Goal: Task Accomplishment & Management: Use online tool/utility

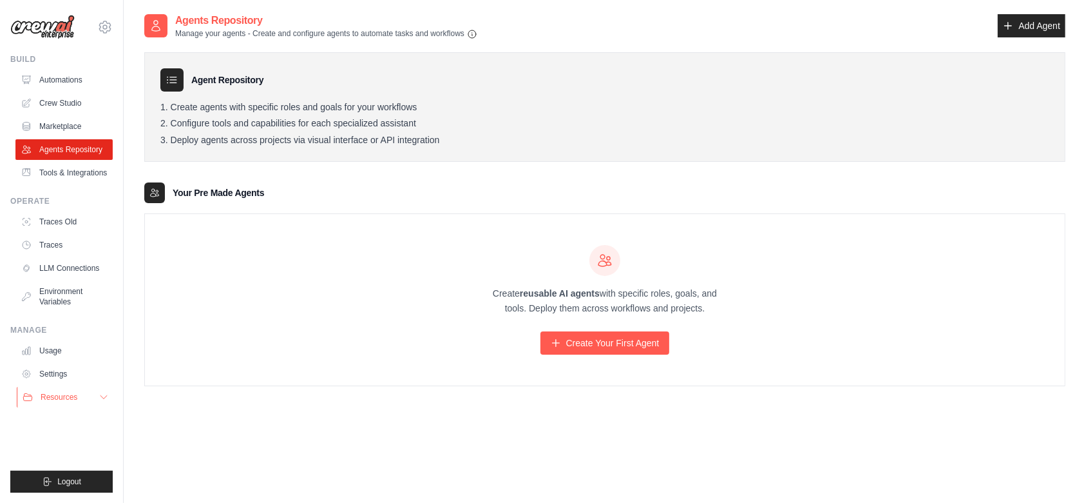
click at [104, 396] on icon at bounding box center [104, 397] width 10 height 10
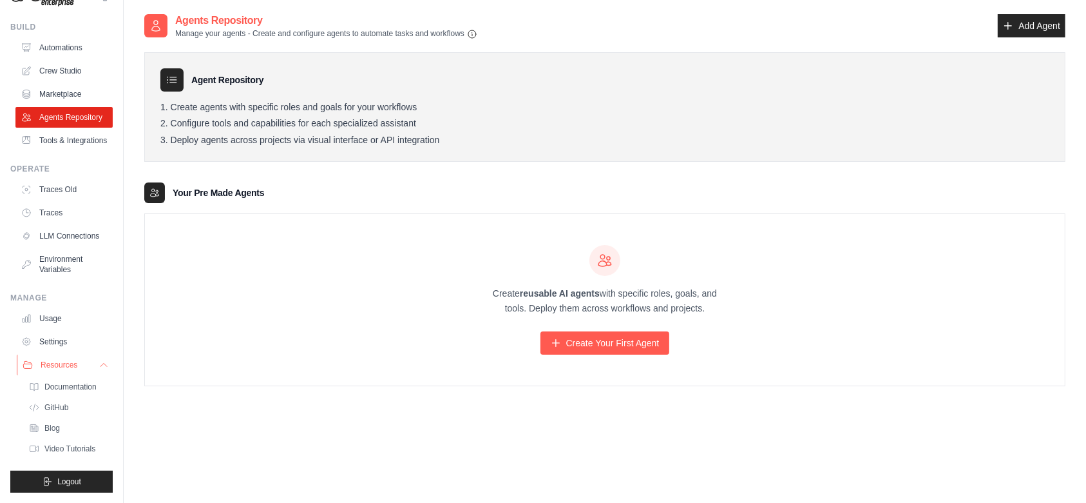
click at [76, 359] on span "Resources" at bounding box center [59, 364] width 37 height 10
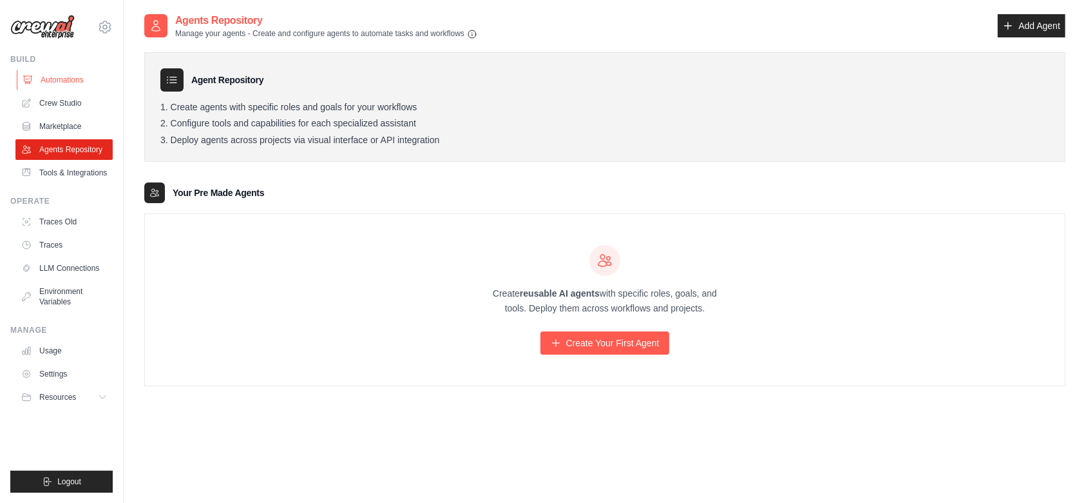
click at [48, 81] on link "Automations" at bounding box center [65, 80] width 97 height 21
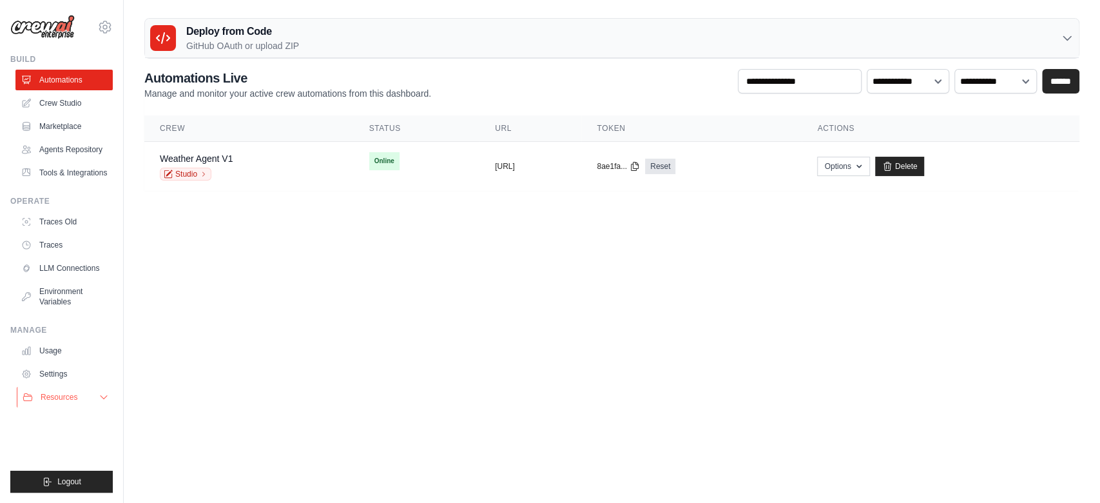
click at [91, 393] on button "Resources" at bounding box center [65, 397] width 97 height 21
click at [82, 428] on link "Documentation" at bounding box center [69, 419] width 90 height 18
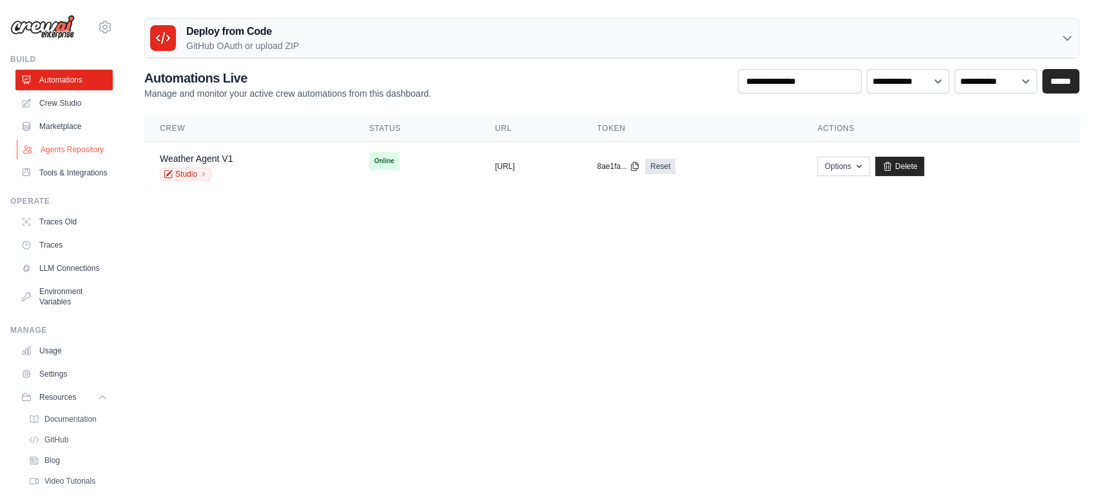
click at [55, 149] on link "Agents Repository" at bounding box center [65, 149] width 97 height 21
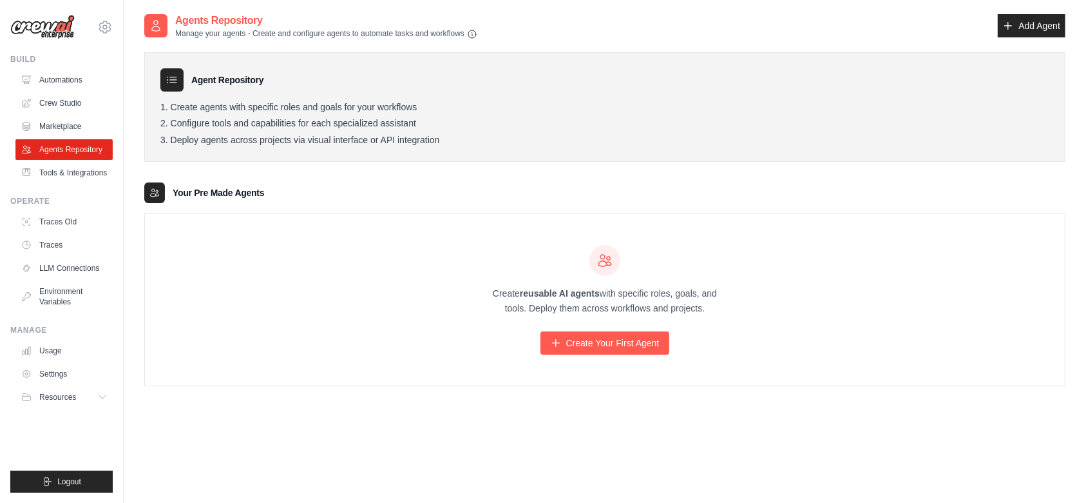
click at [615, 260] on div at bounding box center [604, 260] width 31 height 31
drag, startPoint x: 615, startPoint y: 260, endPoint x: 595, endPoint y: 263, distance: 20.9
click at [595, 263] on div at bounding box center [604, 260] width 31 height 31
click at [626, 290] on p "Create reusable AI agents with specific roles, goals, and tools. Deploy them ac…" at bounding box center [604, 301] width 247 height 30
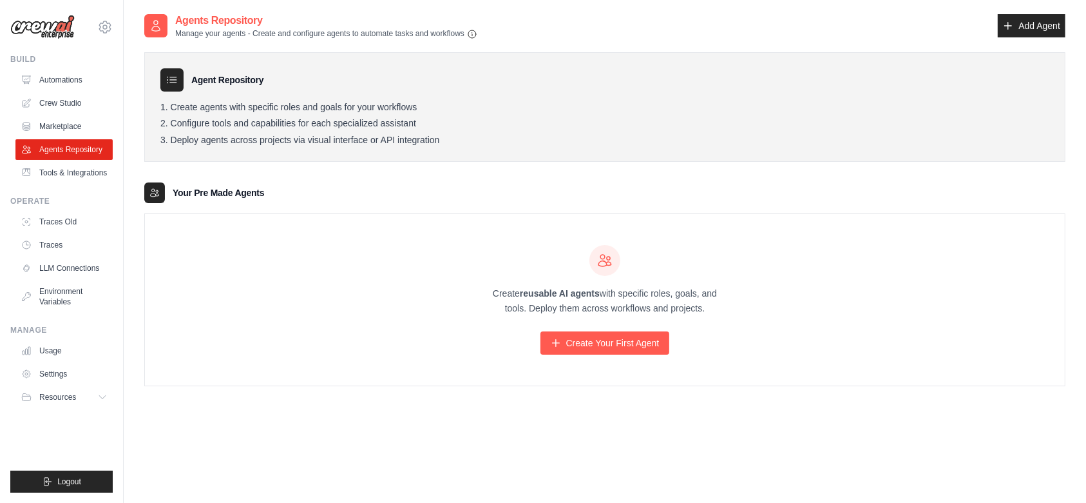
click at [626, 290] on p "Create reusable AI agents with specific roles, goals, and tools. Deploy them ac…" at bounding box center [604, 301] width 247 height 30
drag, startPoint x: 705, startPoint y: 310, endPoint x: 488, endPoint y: 298, distance: 217.5
click at [488, 298] on p "Create reusable AI agents with specific roles, goals, and tools. Deploy them ac…" at bounding box center [604, 301] width 247 height 30
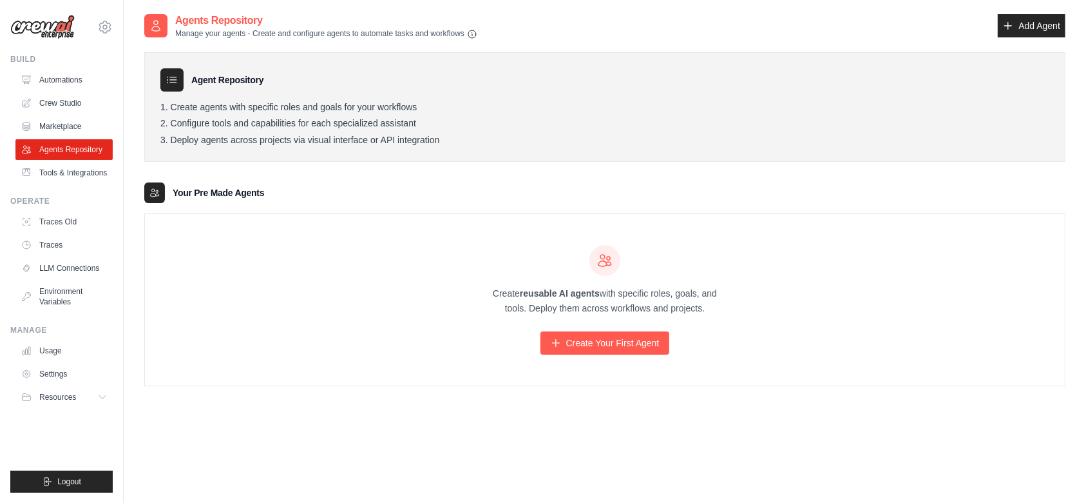
drag, startPoint x: 700, startPoint y: 302, endPoint x: 490, endPoint y: 290, distance: 210.4
click at [490, 290] on p "Create reusable AI agents with specific roles, goals, and tools. Deploy them ac…" at bounding box center [604, 301] width 247 height 30
drag, startPoint x: 599, startPoint y: 256, endPoint x: 713, endPoint y: 307, distance: 124.9
click at [713, 307] on div "Create reusable AI agents with specific roles, goals, and tools. Deploy them ac…" at bounding box center [604, 300] width 247 height 110
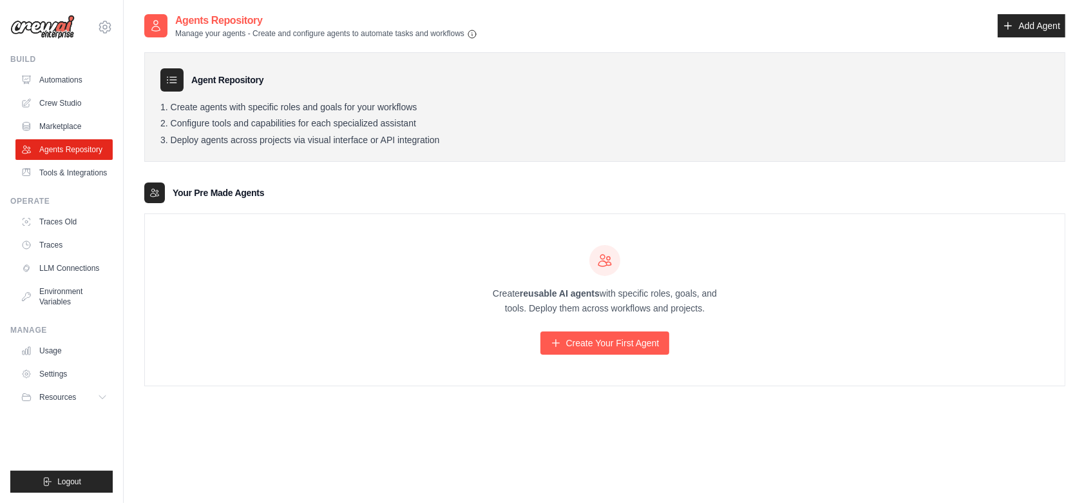
click at [713, 307] on p "Create reusable AI agents with specific roles, goals, and tools. Deploy them ac…" at bounding box center [604, 301] width 247 height 30
drag, startPoint x: 713, startPoint y: 307, endPoint x: 490, endPoint y: 292, distance: 223.4
click at [490, 292] on p "Create reusable AI agents with specific roles, goals, and tools. Deploy them ac…" at bounding box center [604, 301] width 247 height 30
click at [766, 298] on div "Create reusable AI agents with specific roles, goals, and tools. Deploy them ac…" at bounding box center [605, 299] width 920 height 171
click at [67, 174] on link "Tools & Integrations" at bounding box center [65, 172] width 97 height 21
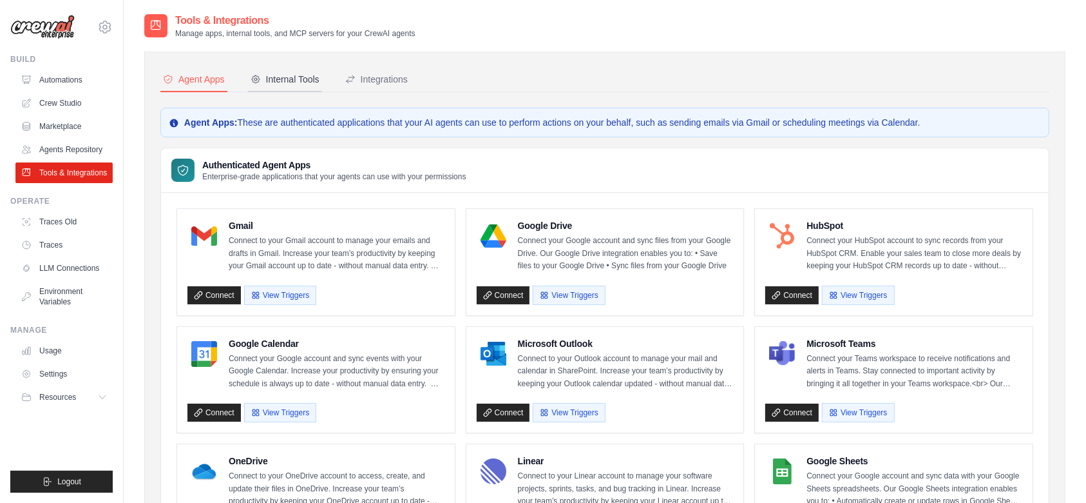
click at [298, 77] on div "Internal Tools" at bounding box center [285, 79] width 69 height 13
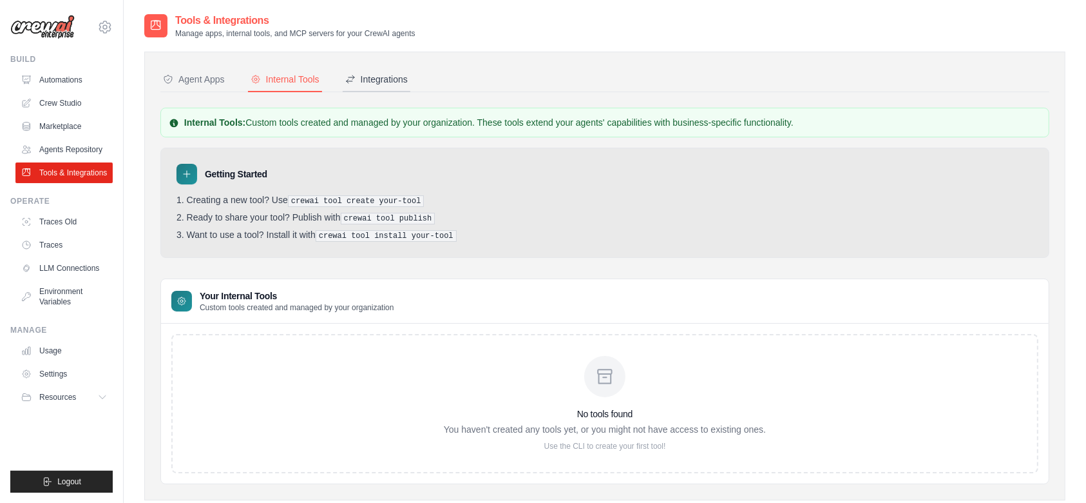
drag, startPoint x: 386, startPoint y: 64, endPoint x: 388, endPoint y: 79, distance: 14.4
click at [388, 79] on div "Agent Apps Internal Tools Integrations Agent Apps: These are authenticated appl…" at bounding box center [604, 276] width 921 height 448
click at [388, 79] on div "Integrations" at bounding box center [376, 79] width 62 height 13
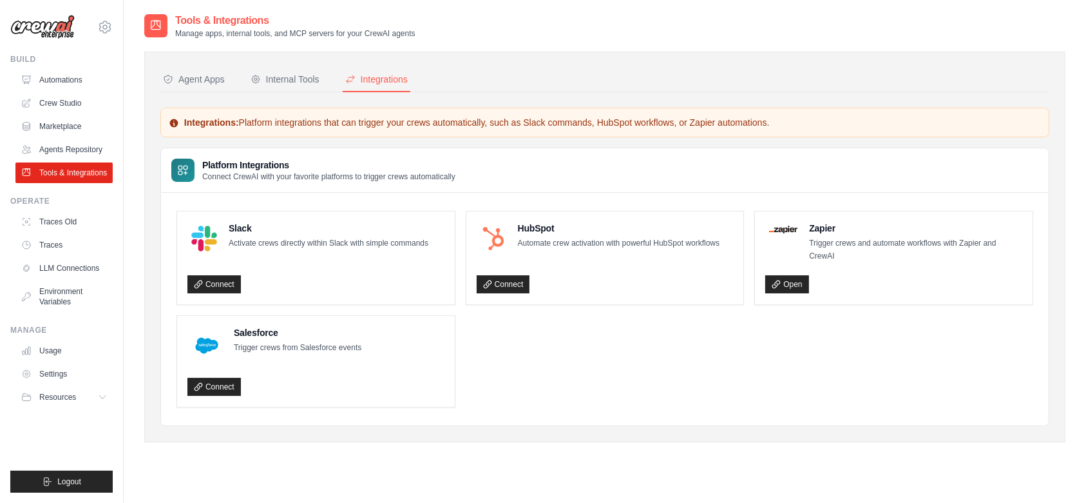
click at [525, 426] on div "Agent Apps Internal Tools Integrations Agent Apps: These are authenticated appl…" at bounding box center [604, 247] width 921 height 390
click at [202, 78] on div "Agent Apps" at bounding box center [194, 79] width 62 height 13
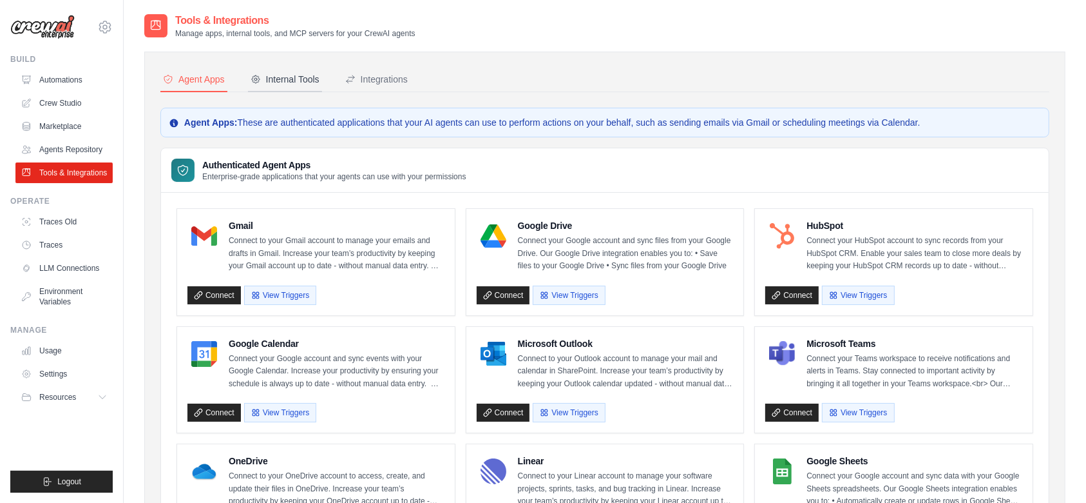
click at [295, 75] on div "Internal Tools" at bounding box center [285, 79] width 69 height 13
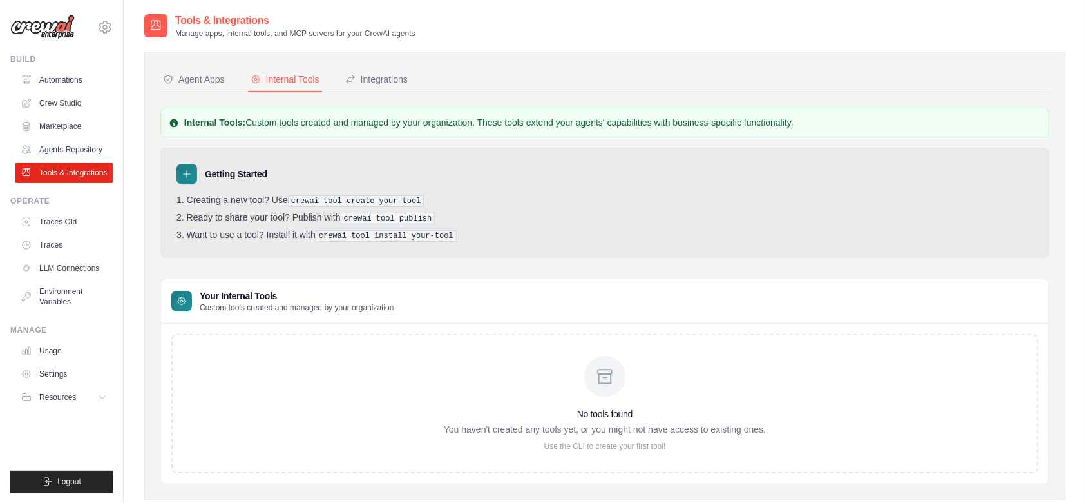
click at [368, 200] on pre "crewai tool create your-tool" at bounding box center [356, 201] width 137 height 12
click at [384, 214] on pre "crewai tool publish" at bounding box center [388, 219] width 95 height 12
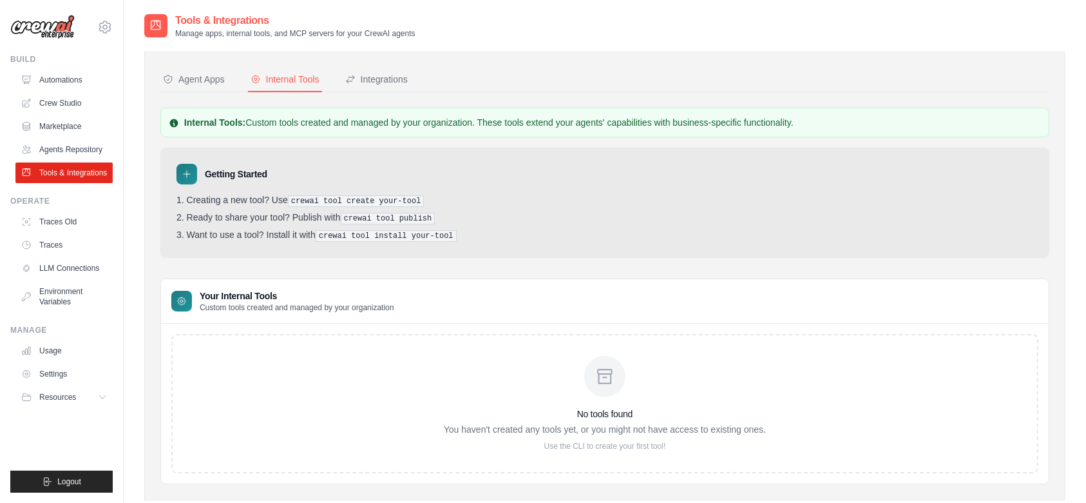
click at [459, 325] on div "No tools found You haven't created any tools yet, or you might not have access …" at bounding box center [605, 403] width 888 height 160
click at [183, 176] on icon at bounding box center [187, 174] width 10 height 10
click at [227, 168] on h3 "Getting Started" at bounding box center [236, 174] width 62 height 13
click at [184, 299] on icon at bounding box center [182, 301] width 10 height 10
click at [587, 441] on p "Use the CLI to create your first tool!" at bounding box center [605, 446] width 322 height 10
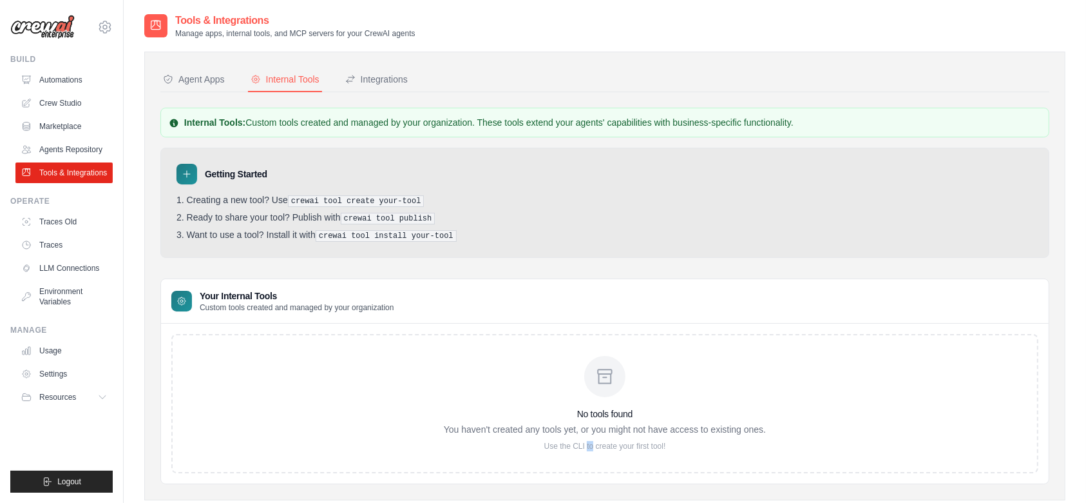
click at [587, 441] on p "Use the CLI to create your first tool!" at bounding box center [605, 446] width 322 height 10
click at [501, 428] on p "You haven't created any tools yet, or you might not have access to existing one…" at bounding box center [605, 429] width 322 height 13
drag, startPoint x: 249, startPoint y: 121, endPoint x: 477, endPoint y: 133, distance: 229.0
click at [477, 133] on div "Internal Tools: Custom tools created and managed by your organization. These to…" at bounding box center [604, 123] width 889 height 30
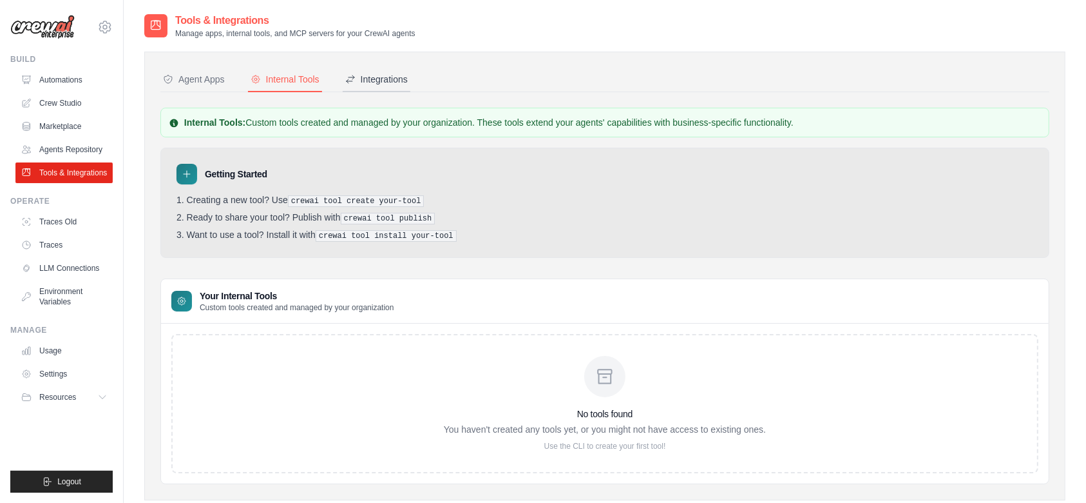
click at [396, 75] on div "Integrations" at bounding box center [376, 79] width 62 height 13
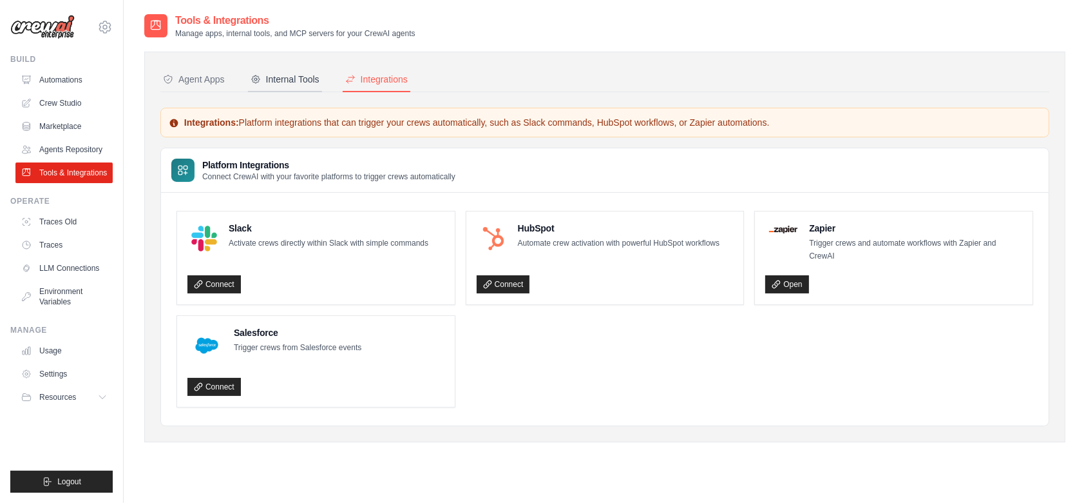
click at [303, 69] on button "Internal Tools" at bounding box center [285, 80] width 74 height 24
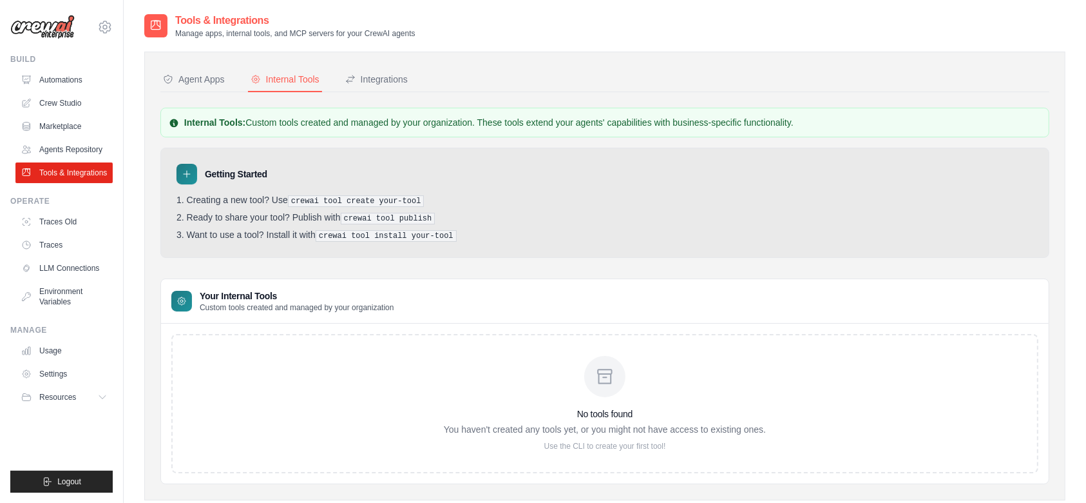
click at [197, 76] on div "Agent Apps" at bounding box center [194, 79] width 62 height 13
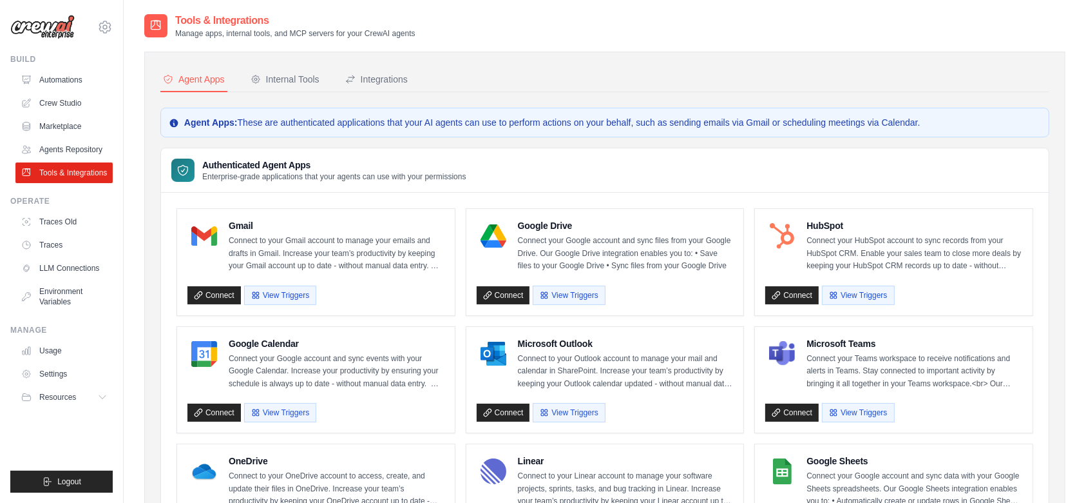
scroll to position [1, 0]
click at [84, 144] on link "Agents Repository" at bounding box center [65, 149] width 97 height 21
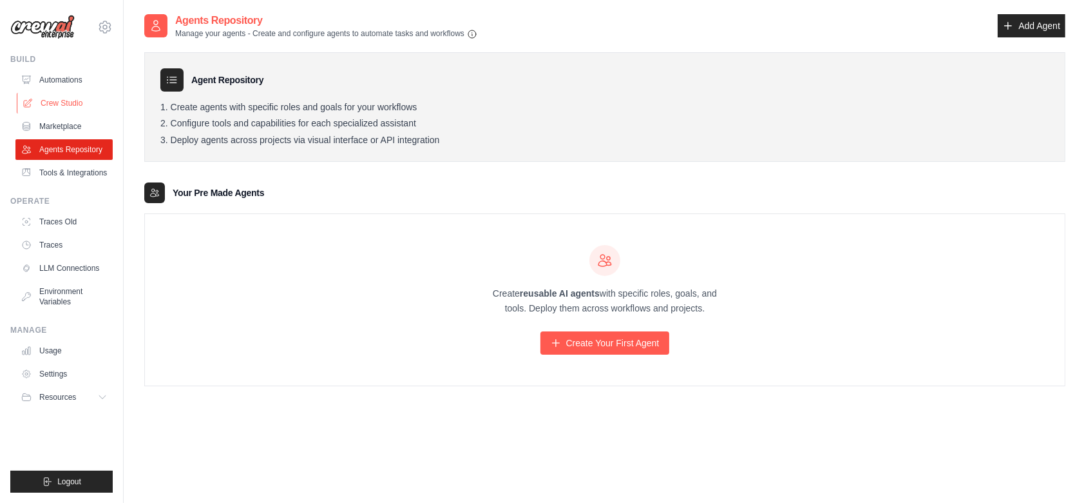
click at [68, 106] on link "Crew Studio" at bounding box center [65, 103] width 97 height 21
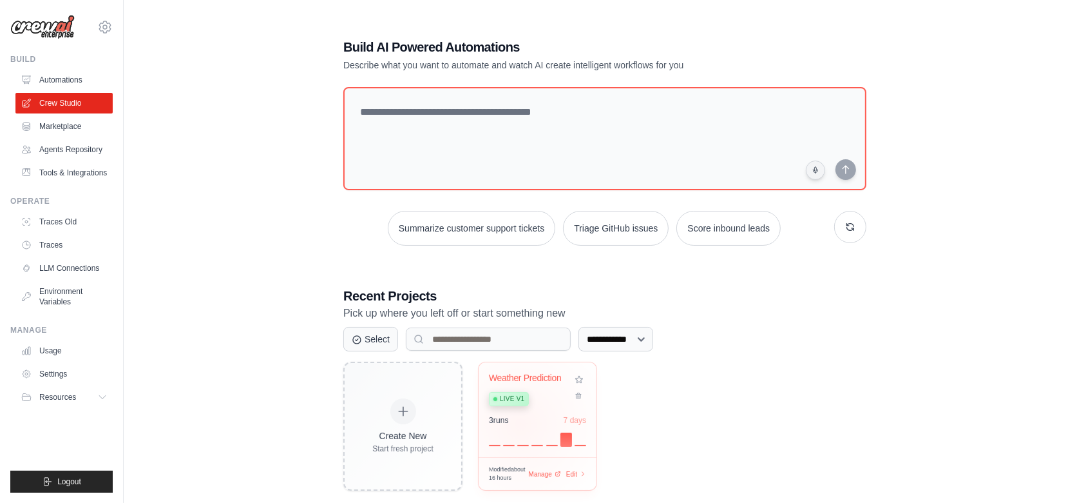
click at [521, 424] on div "3 run s 7 days" at bounding box center [537, 430] width 97 height 31
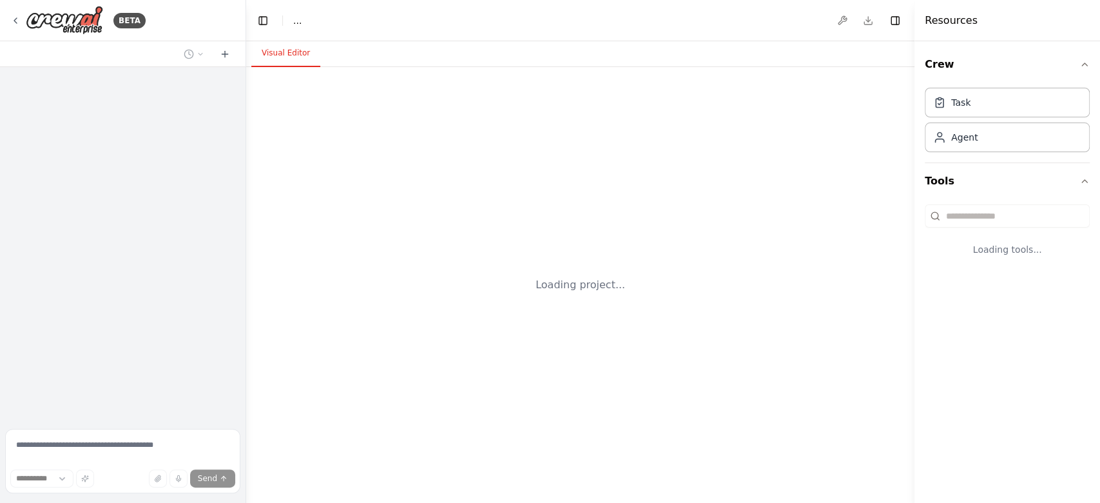
select select "****"
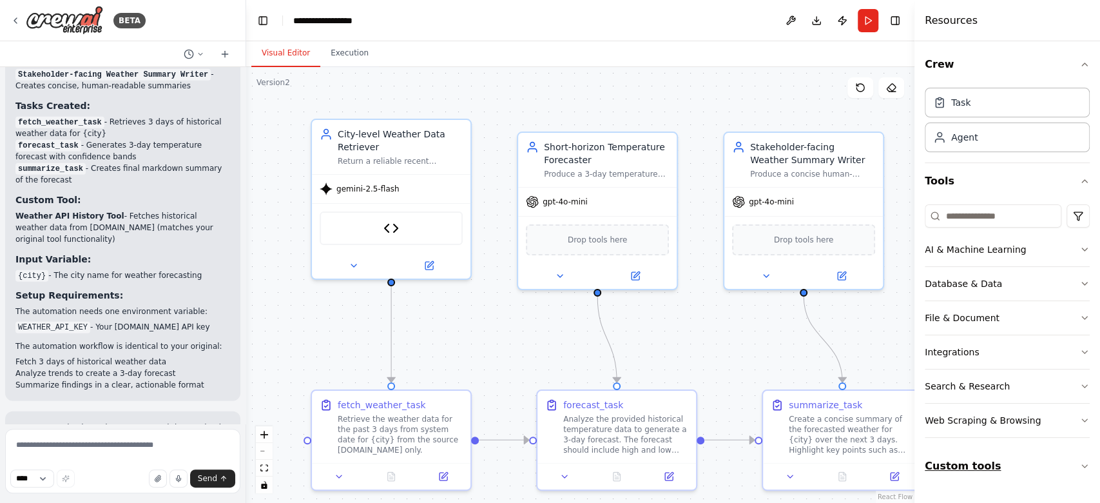
click at [971, 461] on button "Custom tools" at bounding box center [1007, 466] width 165 height 36
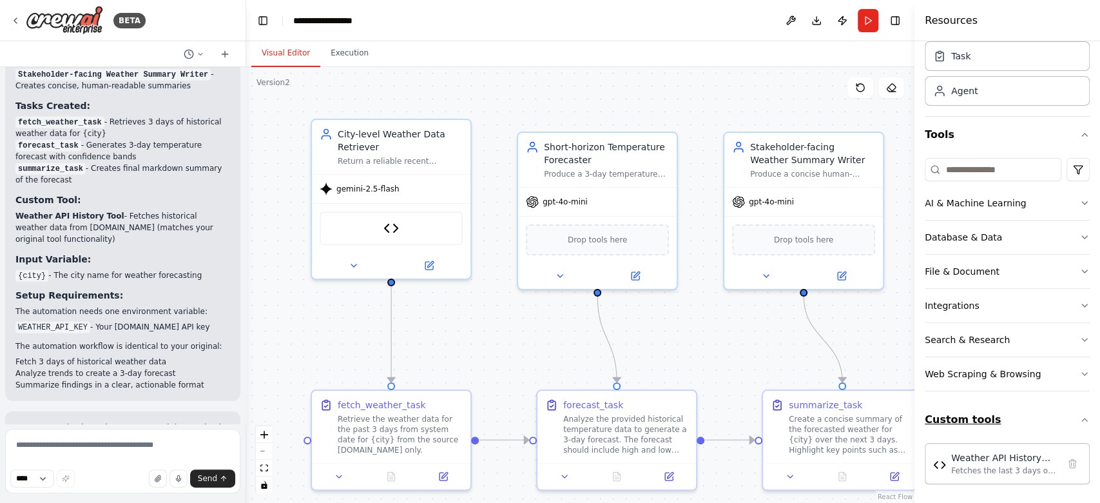
scroll to position [46, 0]
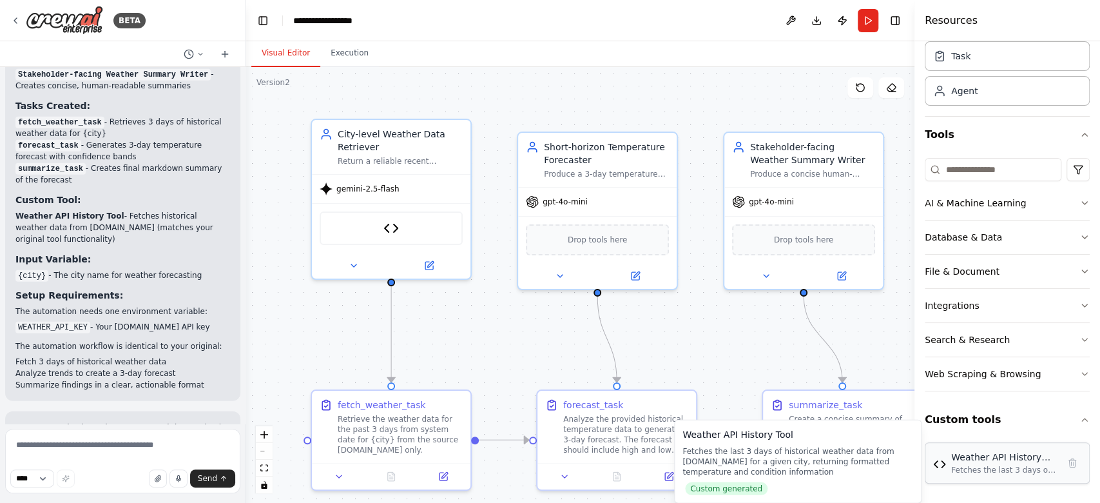
click at [946, 463] on div "Weather API History Tool Fetches the last 3 days of historical weather data fro…" at bounding box center [1007, 462] width 148 height 24
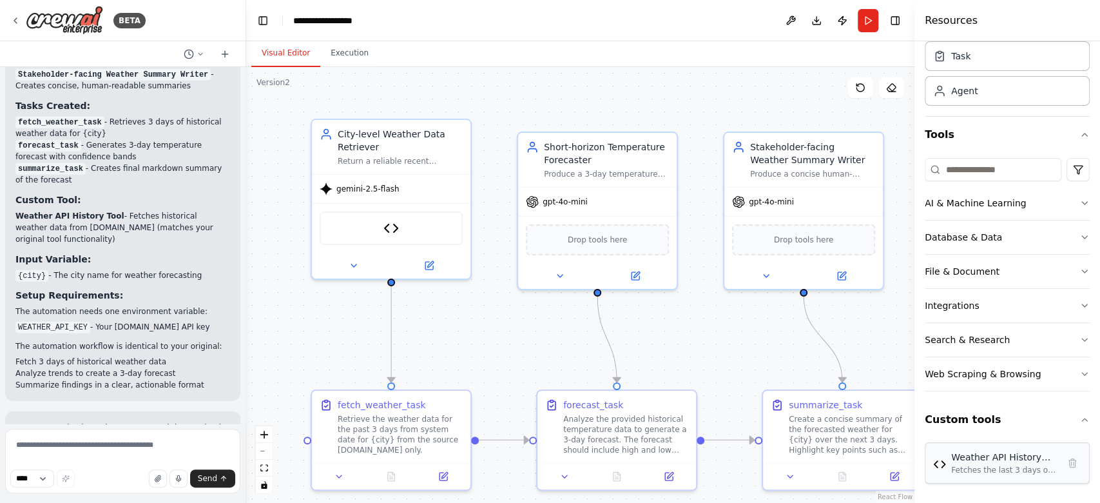
click at [946, 463] on div "Weather API History Tool Fetches the last 3 days of historical weather data fro…" at bounding box center [1007, 462] width 148 height 24
click at [979, 466] on div "Fetches the last 3 days of historical weather data from WeatherAPI.com for a gi…" at bounding box center [1004, 470] width 107 height 10
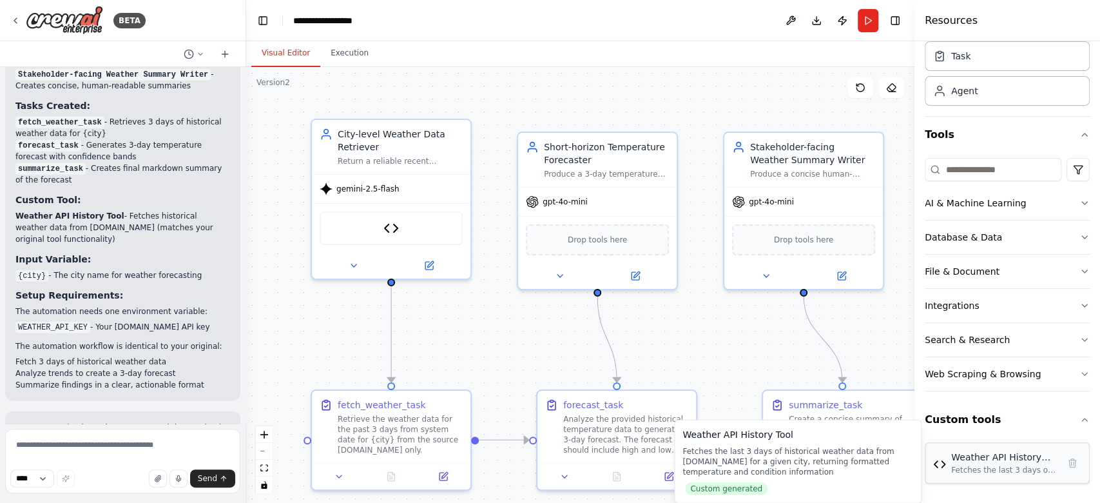
click at [979, 465] on div "Fetches the last 3 days of historical weather data from WeatherAPI.com for a gi…" at bounding box center [1004, 470] width 107 height 10
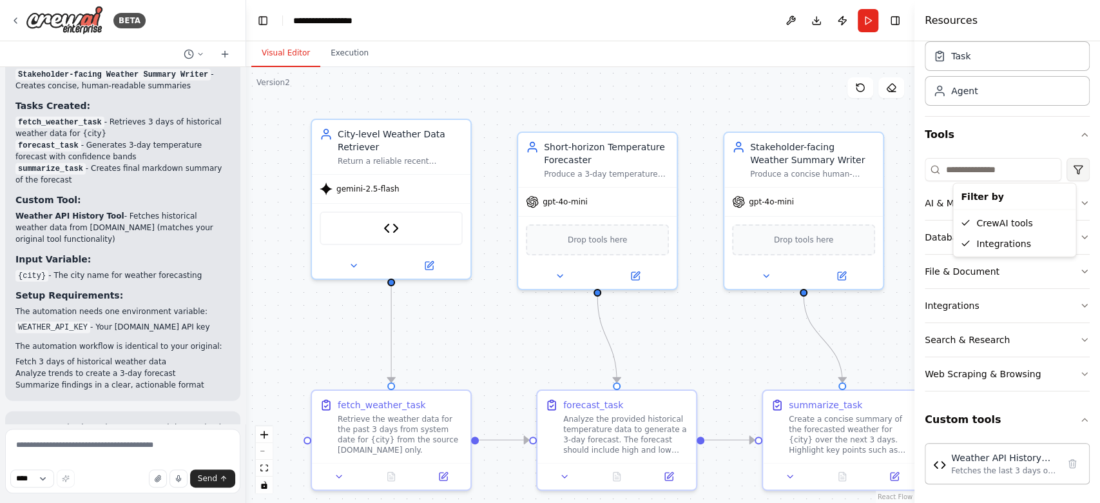
click at [1068, 164] on html "BETA Hello! I'm the CrewAI assistant. What kind of automation do you want to bu…" at bounding box center [550, 251] width 1100 height 503
click at [1079, 131] on icon "button" at bounding box center [1084, 134] width 10 height 10
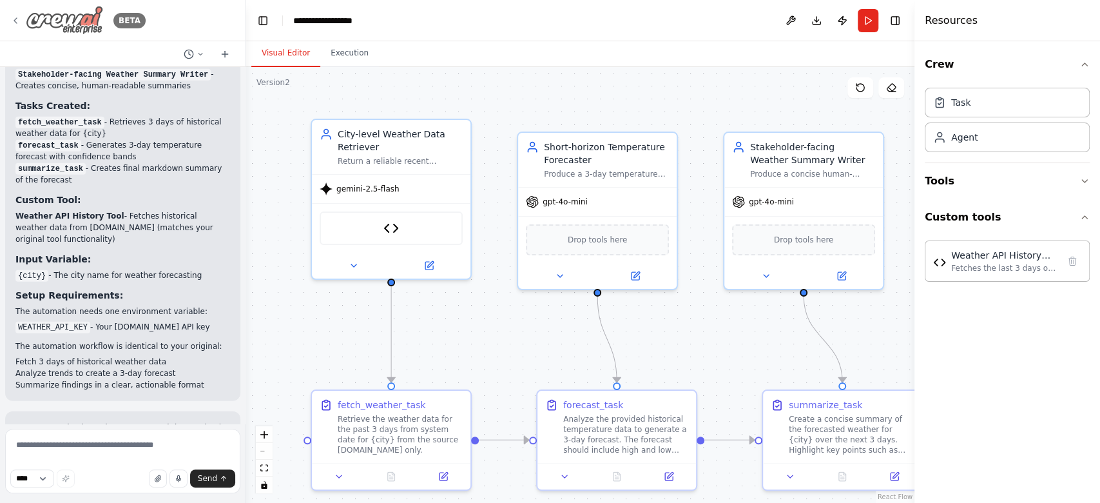
click at [15, 23] on icon at bounding box center [15, 20] width 10 height 10
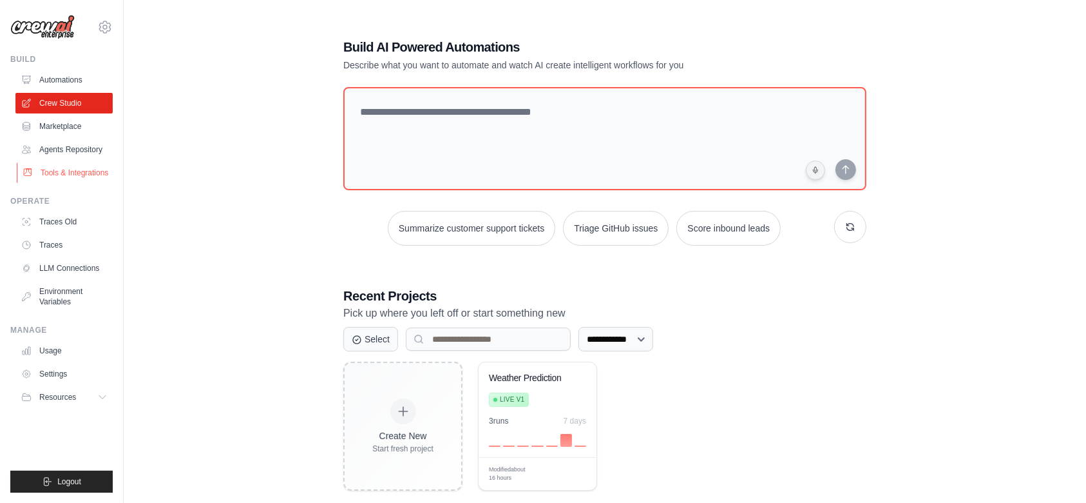
click at [72, 169] on link "Tools & Integrations" at bounding box center [65, 172] width 97 height 21
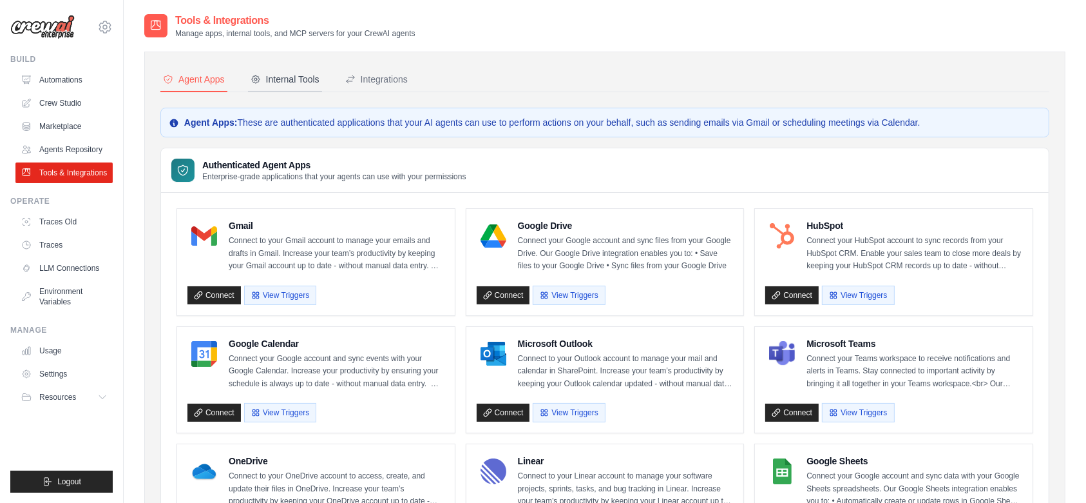
click at [313, 71] on button "Internal Tools" at bounding box center [285, 80] width 74 height 24
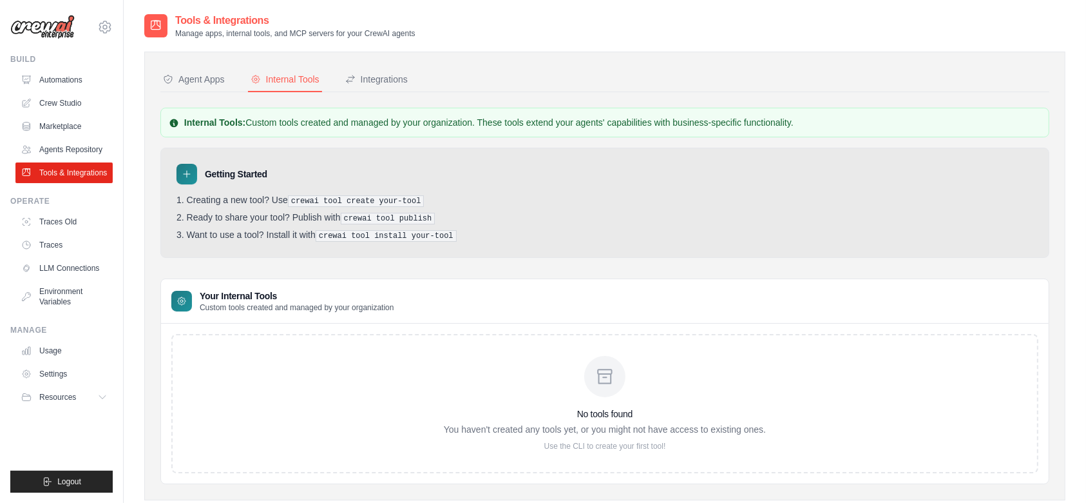
click at [330, 202] on pre "crewai tool create your-tool" at bounding box center [356, 201] width 137 height 12
click at [178, 302] on icon at bounding box center [182, 301] width 10 height 10
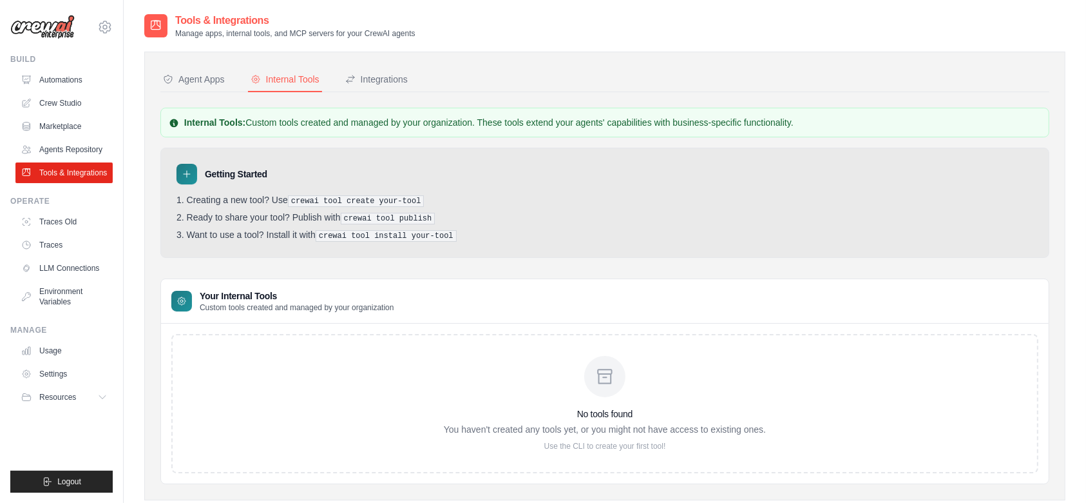
click at [591, 444] on p "Use the CLI to create your first tool!" at bounding box center [605, 446] width 322 height 10
click at [502, 463] on div "No tools found You haven't created any tools yet, or you might not have access …" at bounding box center [604, 403] width 867 height 139
click at [50, 298] on link "Environment Variables" at bounding box center [65, 296] width 97 height 31
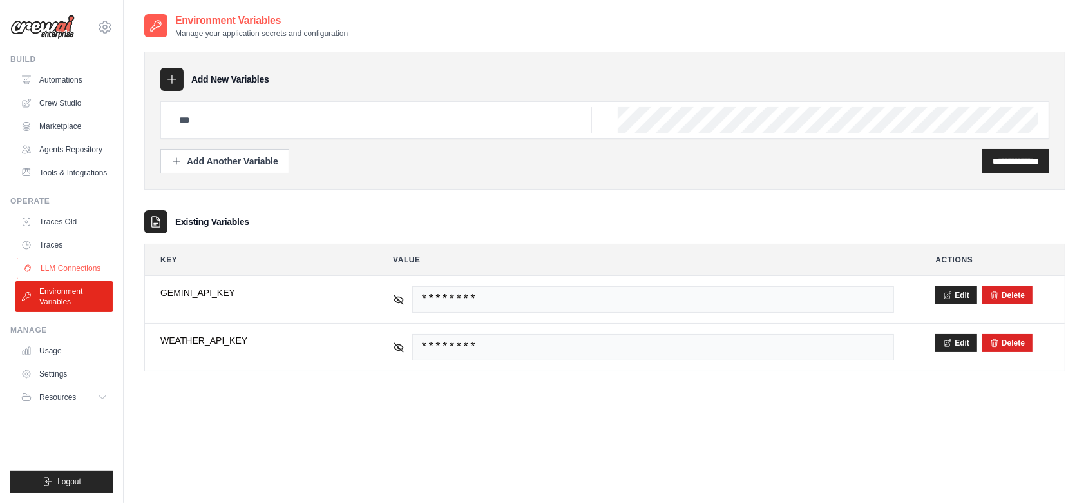
click at [62, 267] on link "LLM Connections" at bounding box center [65, 268] width 97 height 21
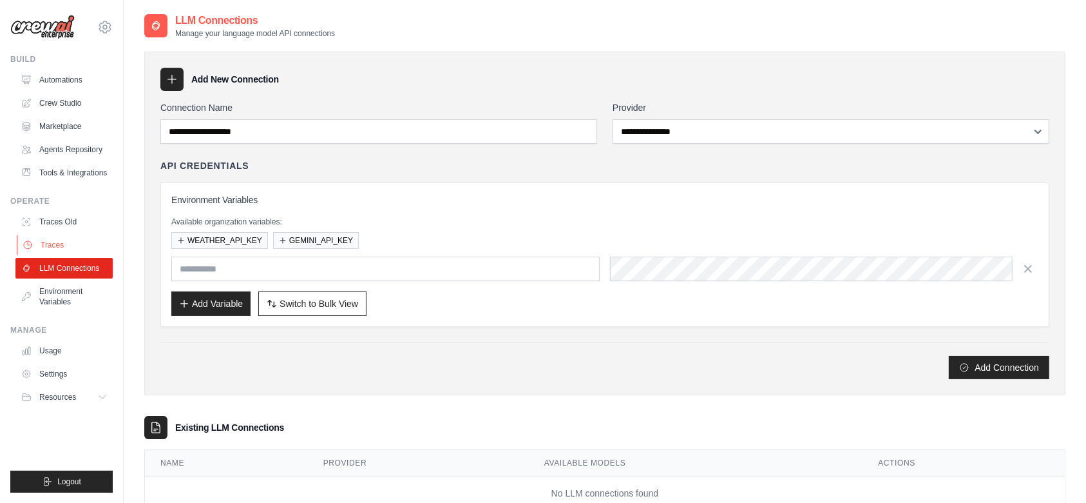
click at [62, 241] on link "Traces" at bounding box center [65, 245] width 97 height 21
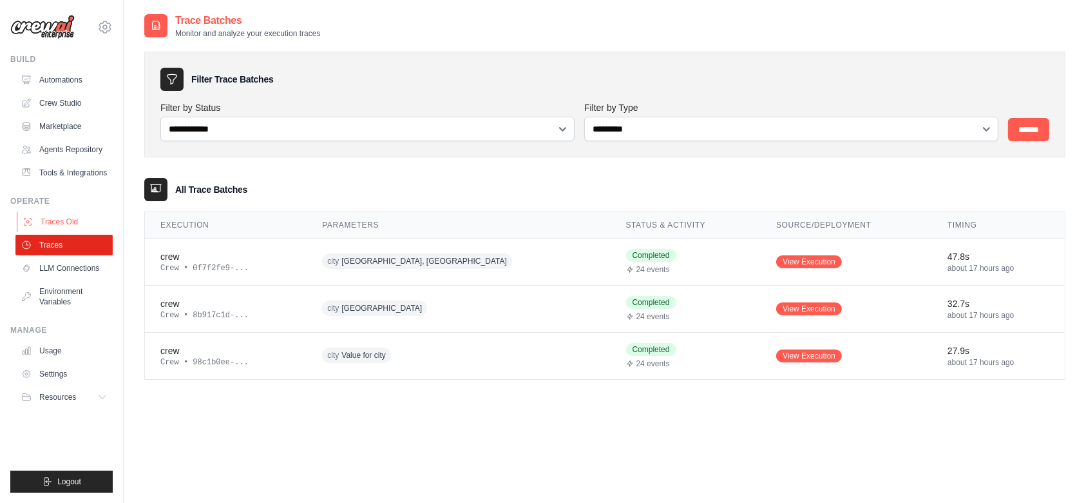
click at [62, 220] on link "Traces Old" at bounding box center [65, 221] width 97 height 21
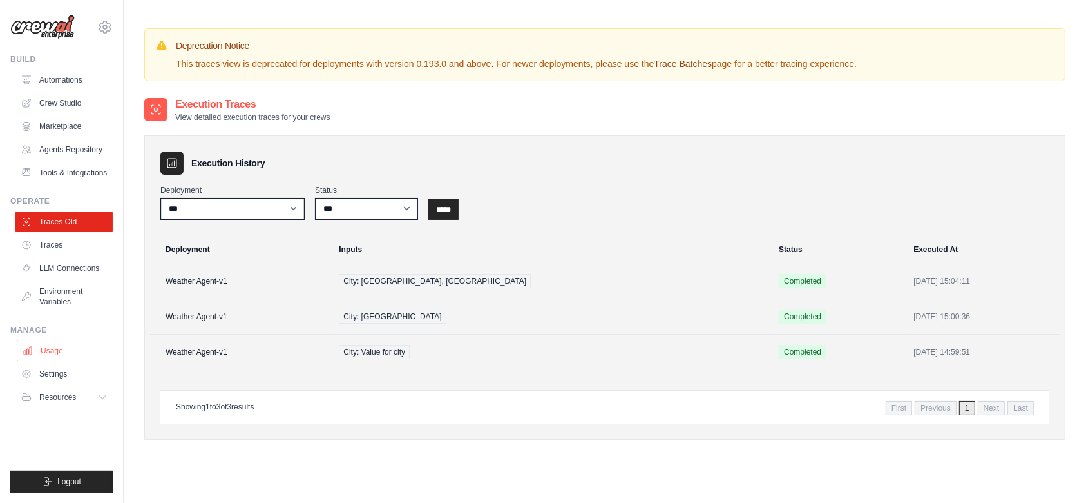
click at [68, 345] on link "Usage" at bounding box center [65, 350] width 97 height 21
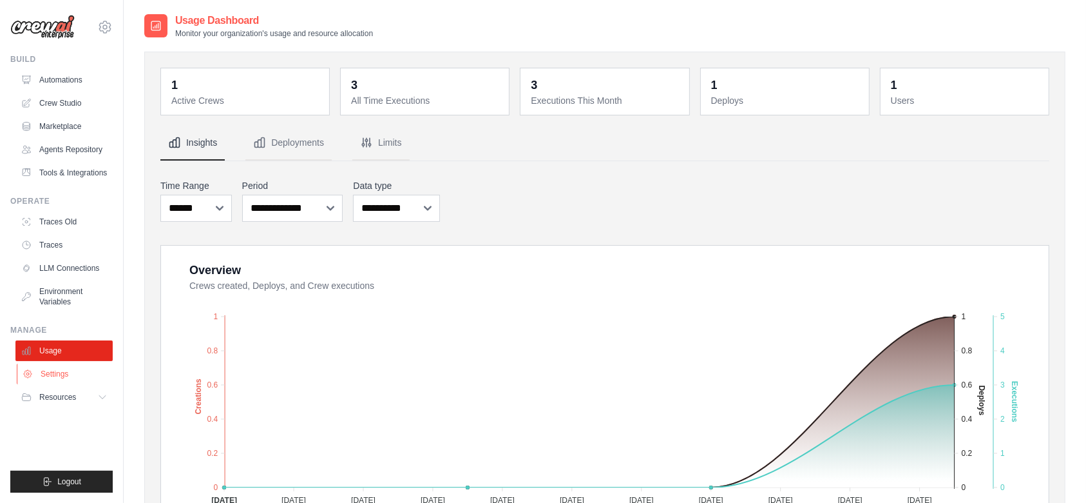
click at [70, 372] on link "Settings" at bounding box center [65, 373] width 97 height 21
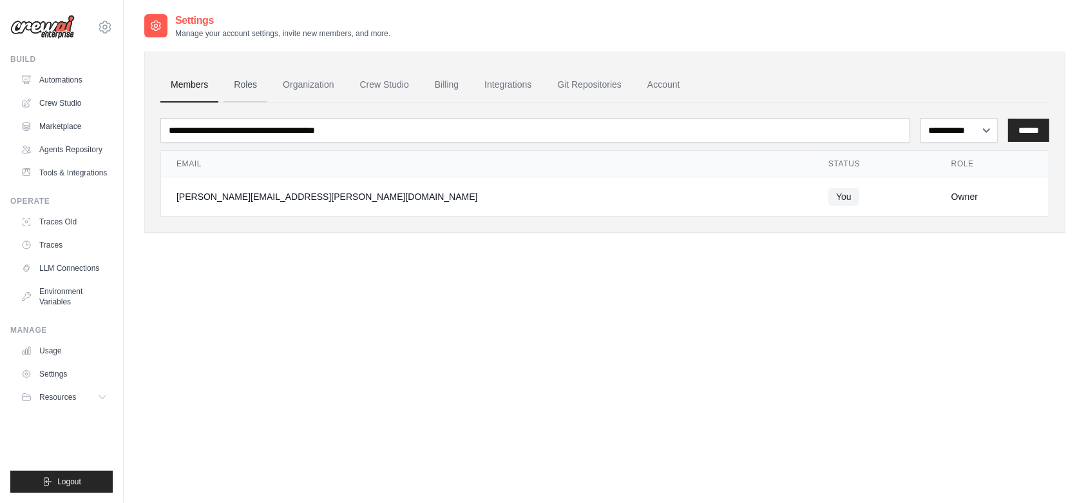
click at [249, 83] on link "Roles" at bounding box center [246, 85] width 44 height 35
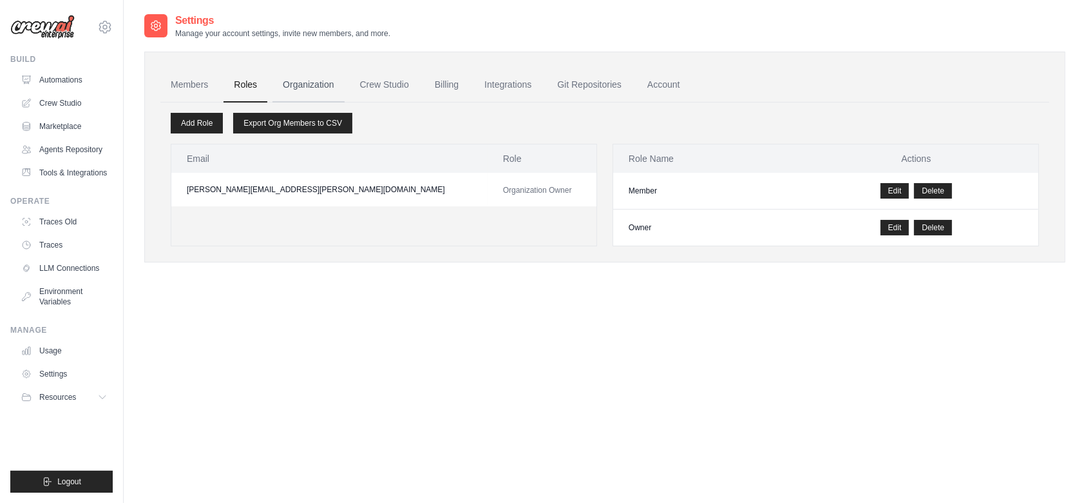
click at [300, 79] on link "Organization" at bounding box center [309, 85] width 72 height 35
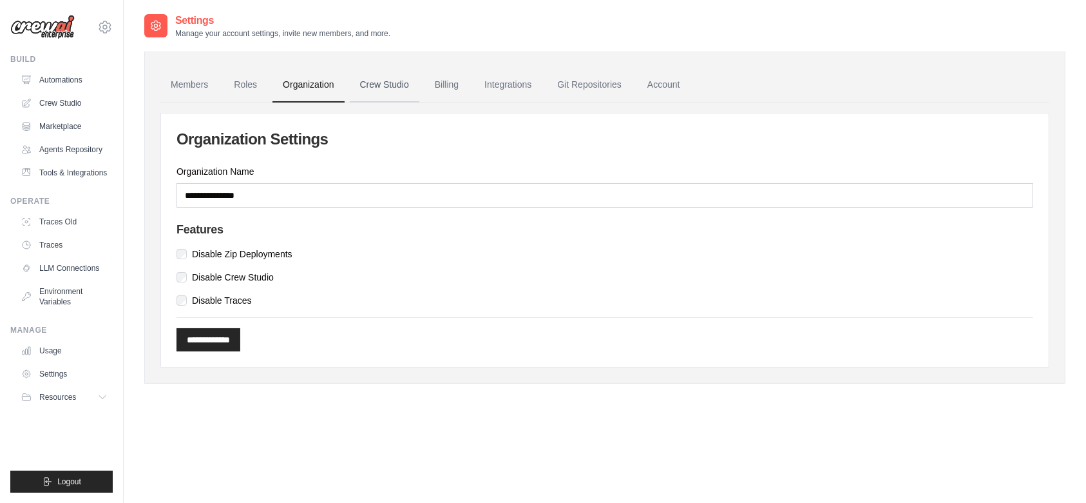
click at [385, 77] on link "Crew Studio" at bounding box center [385, 85] width 70 height 35
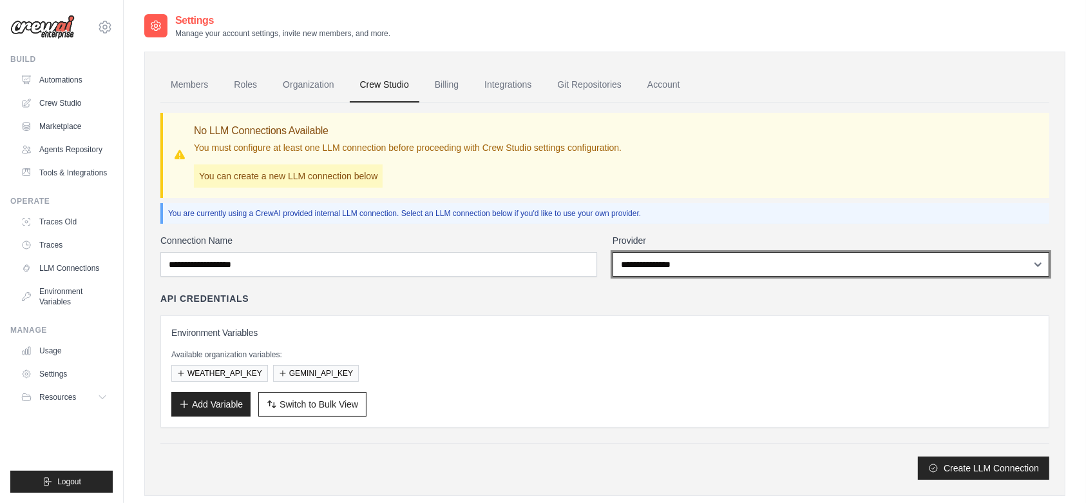
click at [661, 262] on select "**********" at bounding box center [831, 264] width 437 height 24
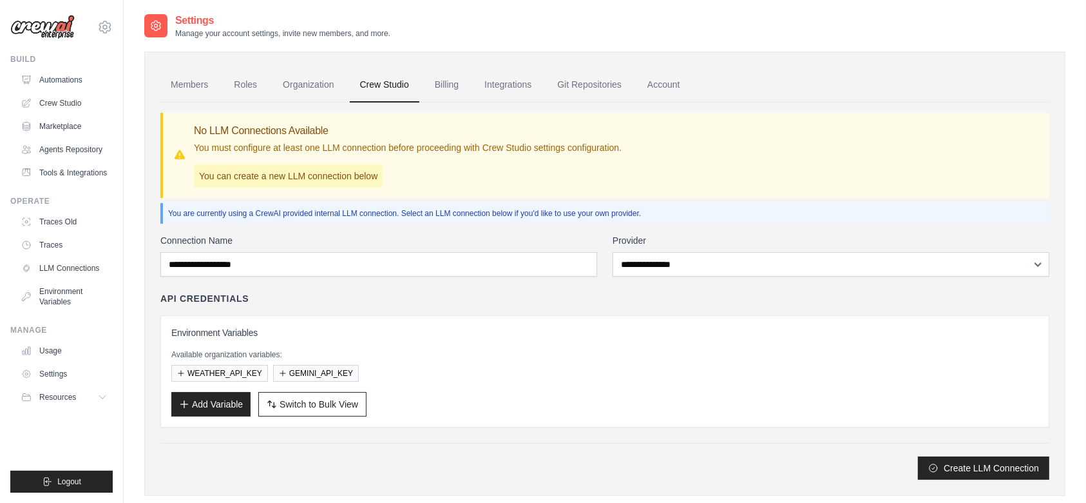
click at [531, 464] on div "Create LLM Connection" at bounding box center [604, 467] width 889 height 23
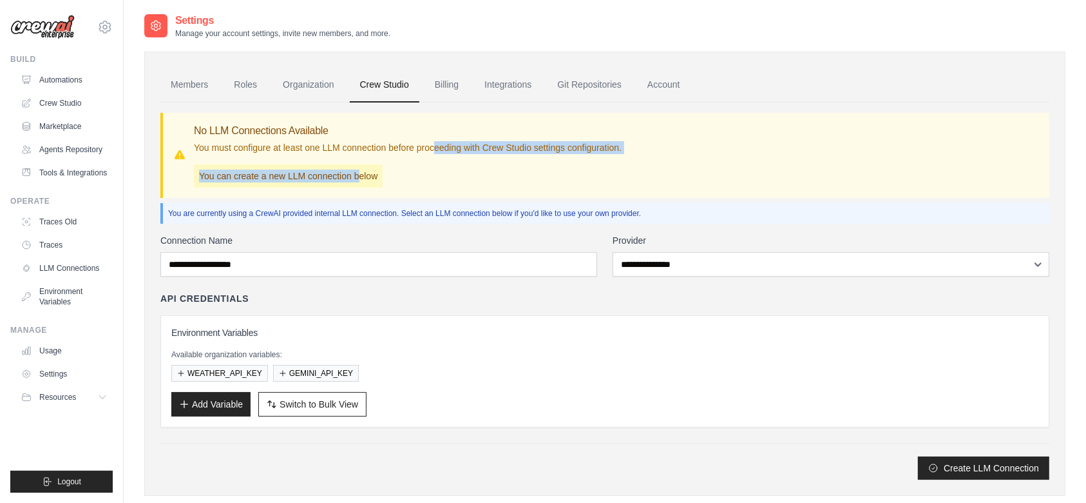
drag, startPoint x: 357, startPoint y: 166, endPoint x: 434, endPoint y: 151, distance: 78.7
click at [434, 151] on div "No LLM Connections Available You must configure at least one LLM connection bef…" at bounding box center [408, 155] width 428 height 64
click at [434, 151] on p "You must configure at least one LLM connection before proceeding with Crew Stud…" at bounding box center [408, 147] width 428 height 13
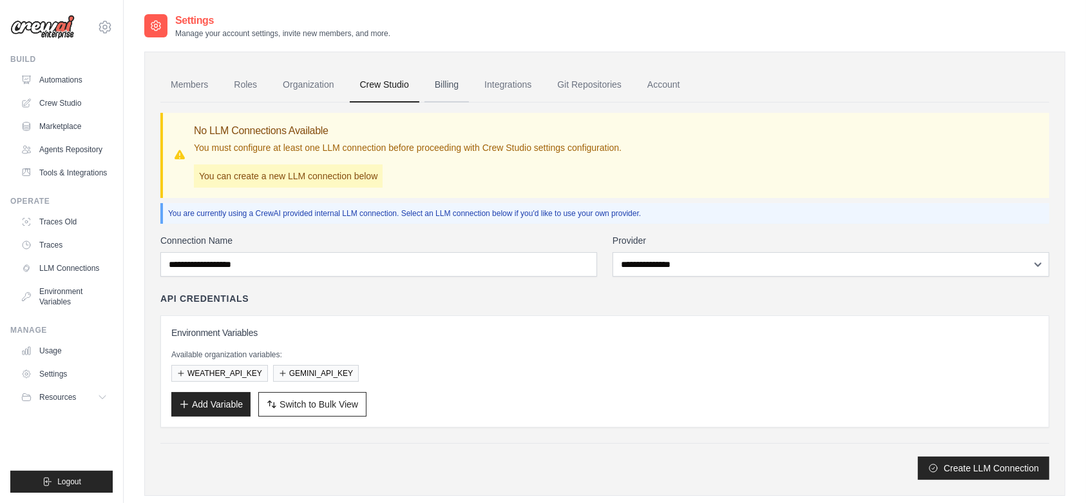
click at [445, 86] on link "Billing" at bounding box center [447, 85] width 44 height 35
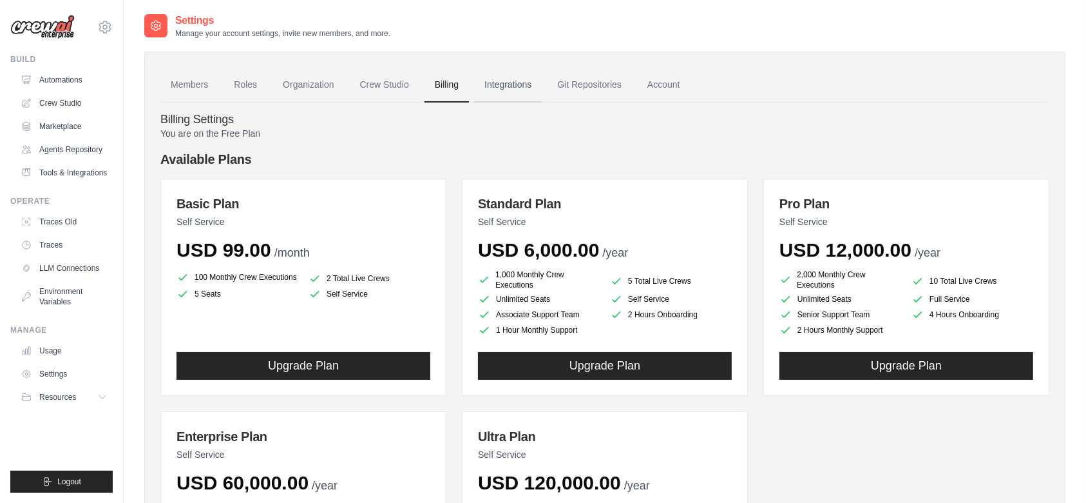
click at [499, 88] on link "Integrations" at bounding box center [508, 85] width 68 height 35
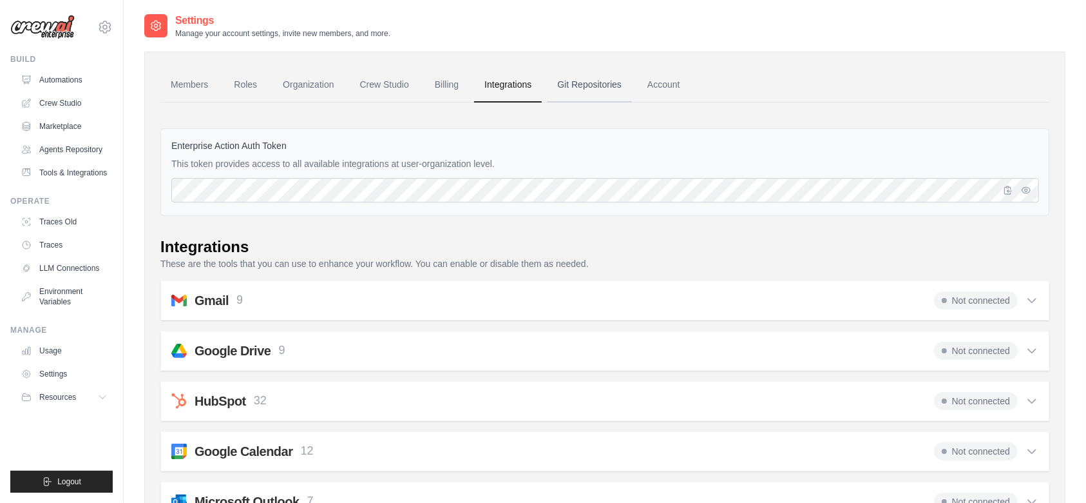
click at [591, 78] on link "Git Repositories" at bounding box center [589, 85] width 85 height 35
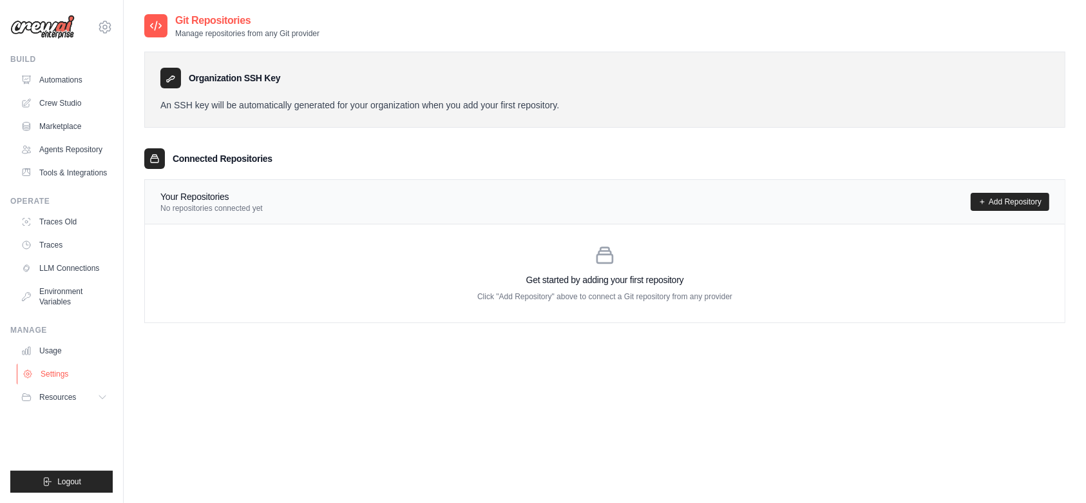
click at [31, 374] on icon at bounding box center [28, 374] width 10 height 10
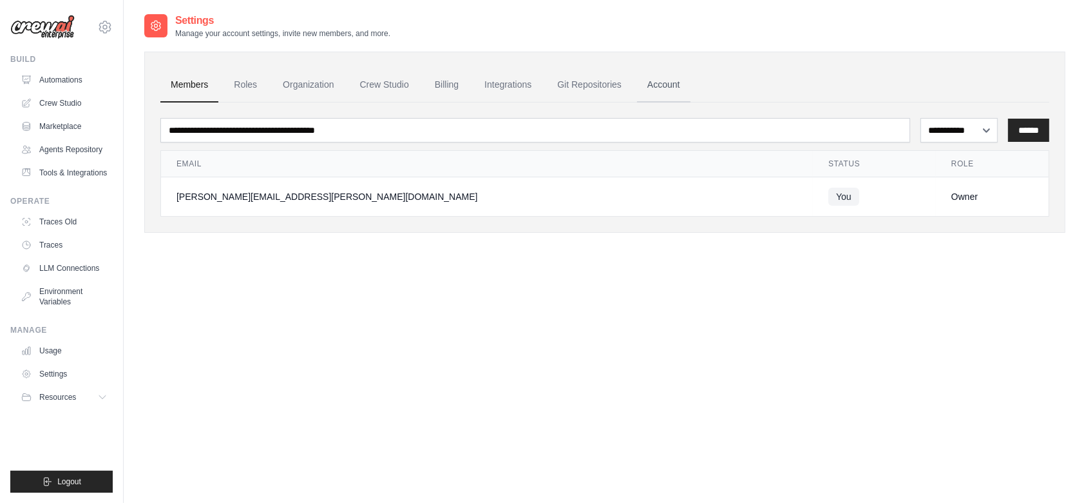
click at [664, 75] on link "Account" at bounding box center [663, 85] width 53 height 35
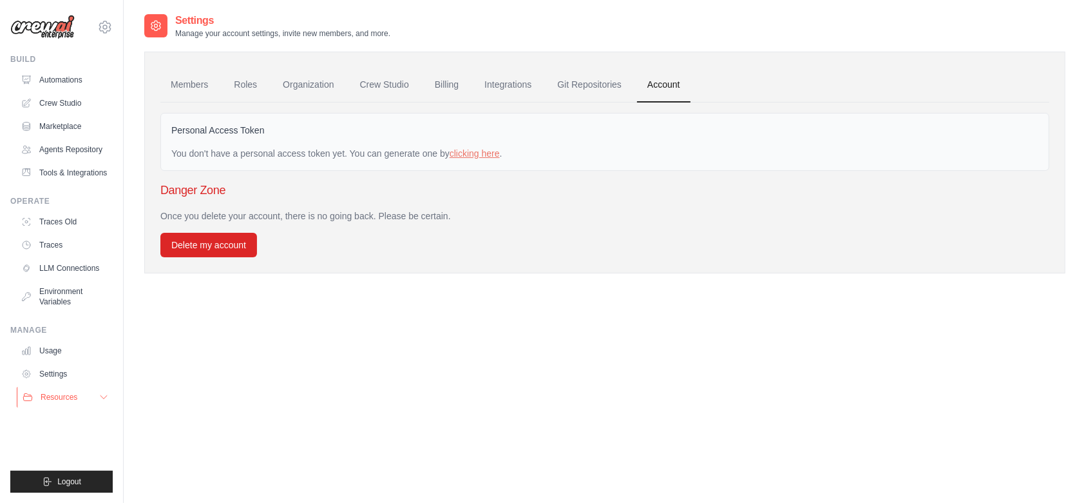
click at [82, 390] on button "Resources" at bounding box center [65, 397] width 97 height 21
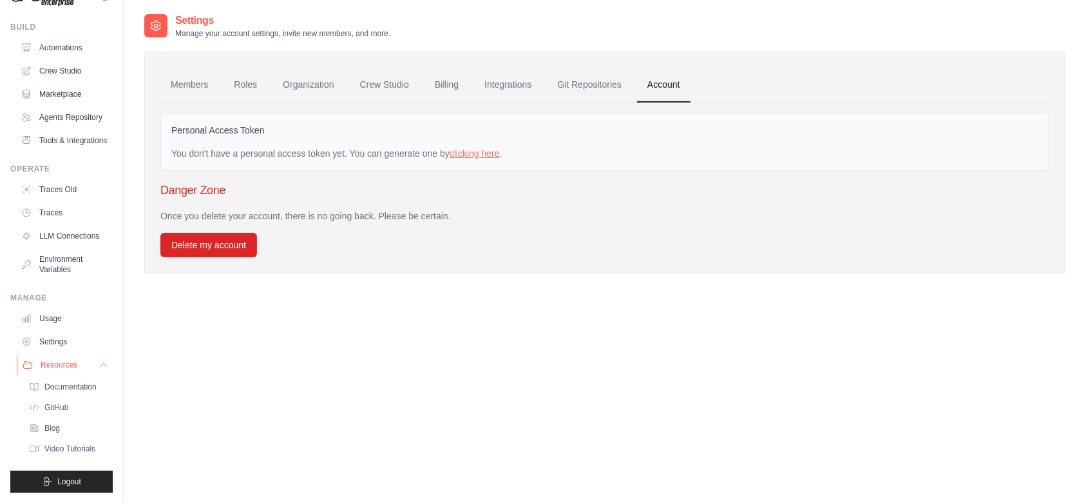
scroll to position [73, 0]
click at [70, 439] on link "Video Tutorials" at bounding box center [69, 448] width 90 height 18
click at [197, 71] on link "Members" at bounding box center [189, 85] width 58 height 35
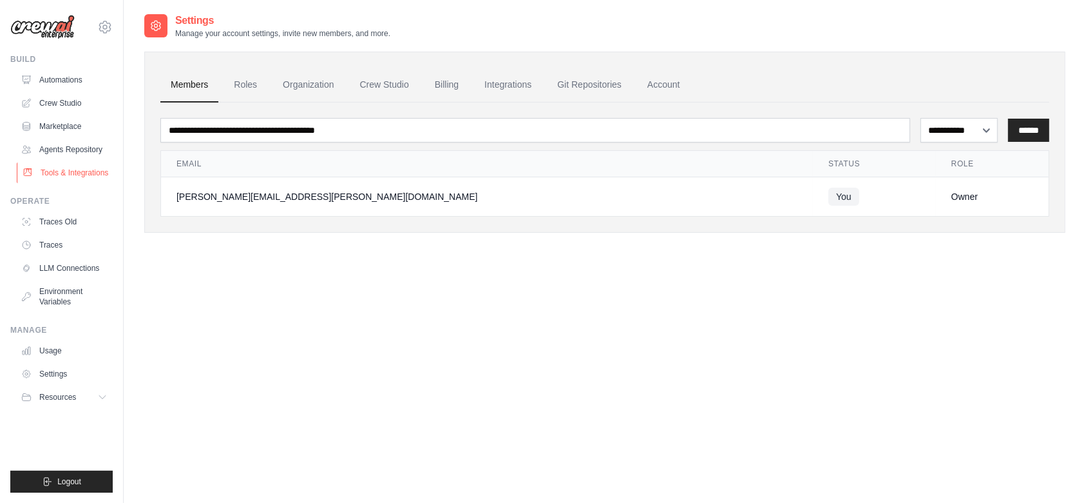
click at [79, 175] on link "Tools & Integrations" at bounding box center [65, 172] width 97 height 21
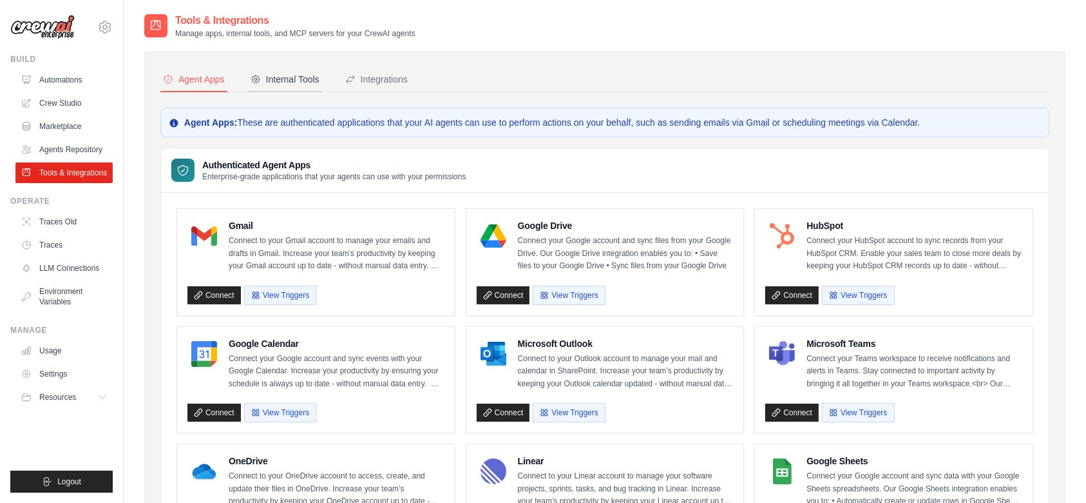
click at [292, 70] on button "Internal Tools" at bounding box center [285, 80] width 74 height 24
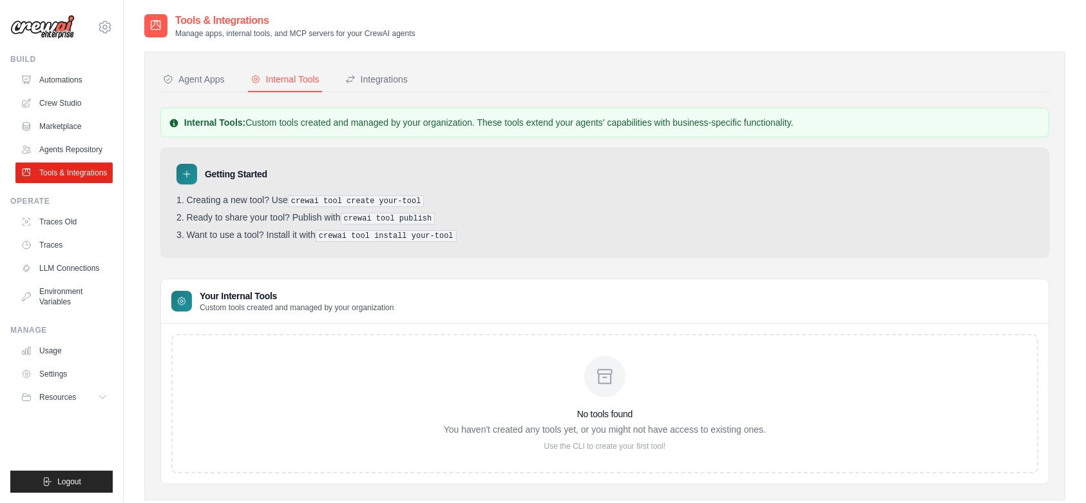
click at [343, 196] on pre "crewai tool create your-tool" at bounding box center [356, 201] width 137 height 12
click at [254, 292] on h3 "Your Internal Tools" at bounding box center [297, 295] width 195 height 13
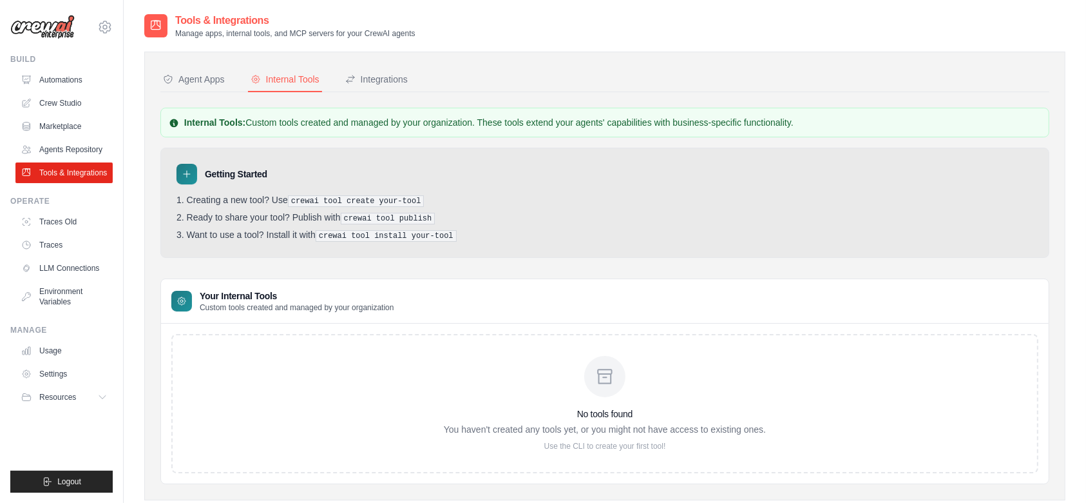
click at [189, 178] on icon at bounding box center [187, 174] width 10 height 10
click at [186, 174] on icon at bounding box center [187, 174] width 6 height 6
click at [63, 78] on link "Automations" at bounding box center [65, 80] width 97 height 21
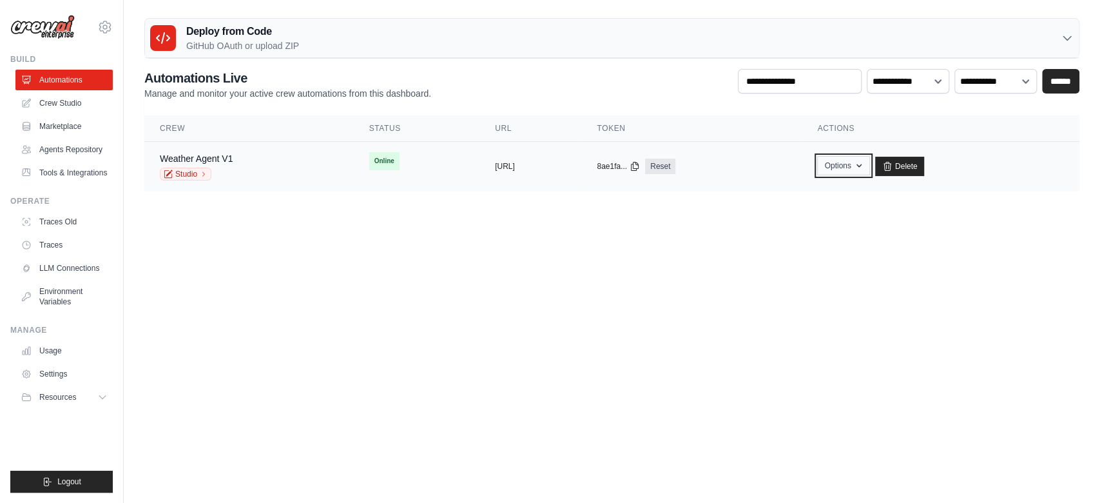
click at [869, 168] on button "Options" at bounding box center [843, 165] width 52 height 19
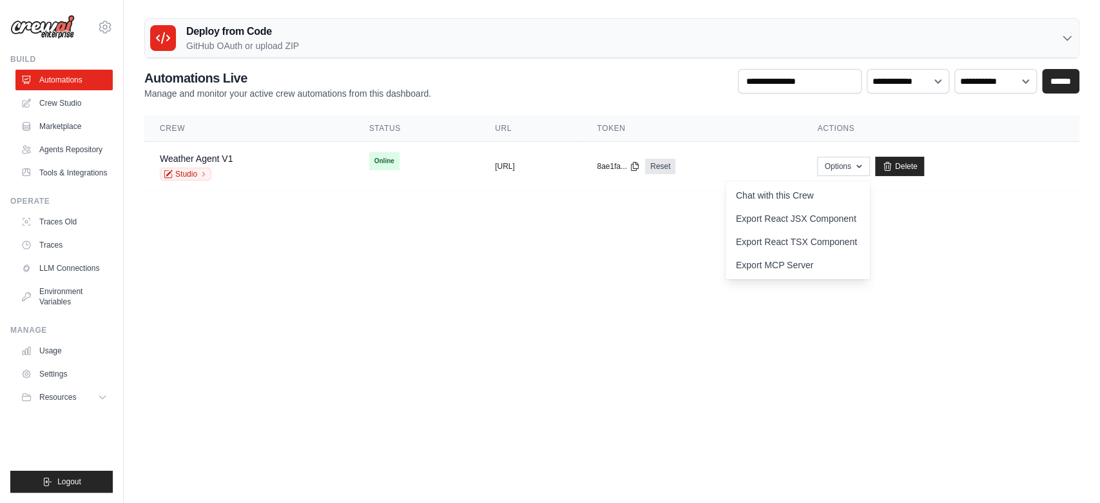
click at [474, 281] on body "abhiram.mudumba@winfosolutions.com Settings Build Automations GitHub" at bounding box center [550, 251] width 1100 height 503
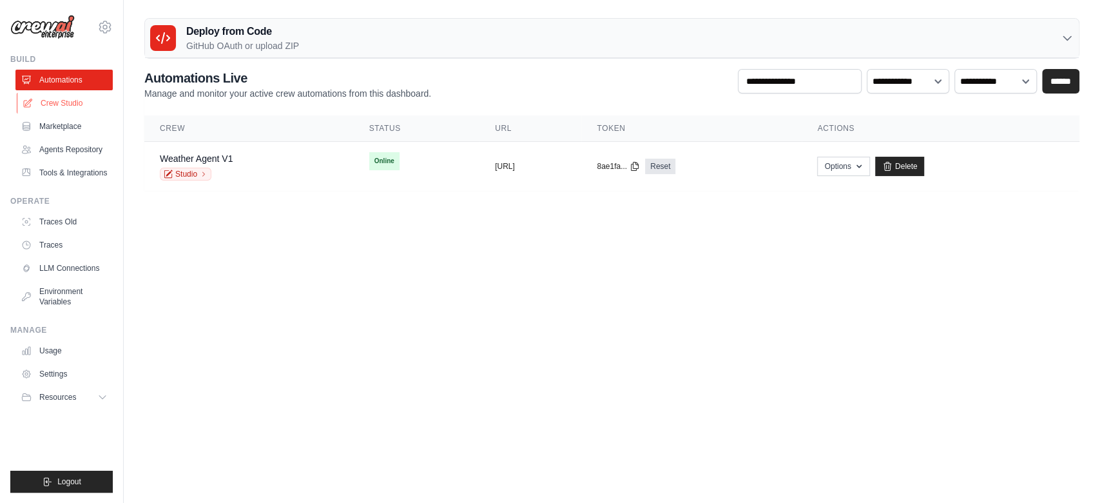
click at [82, 95] on link "Crew Studio" at bounding box center [65, 103] width 97 height 21
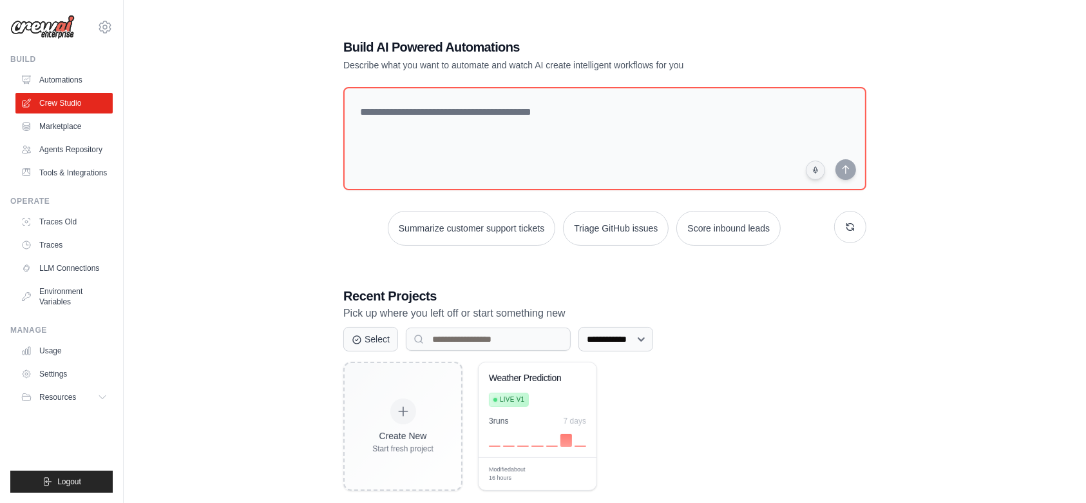
scroll to position [26, 0]
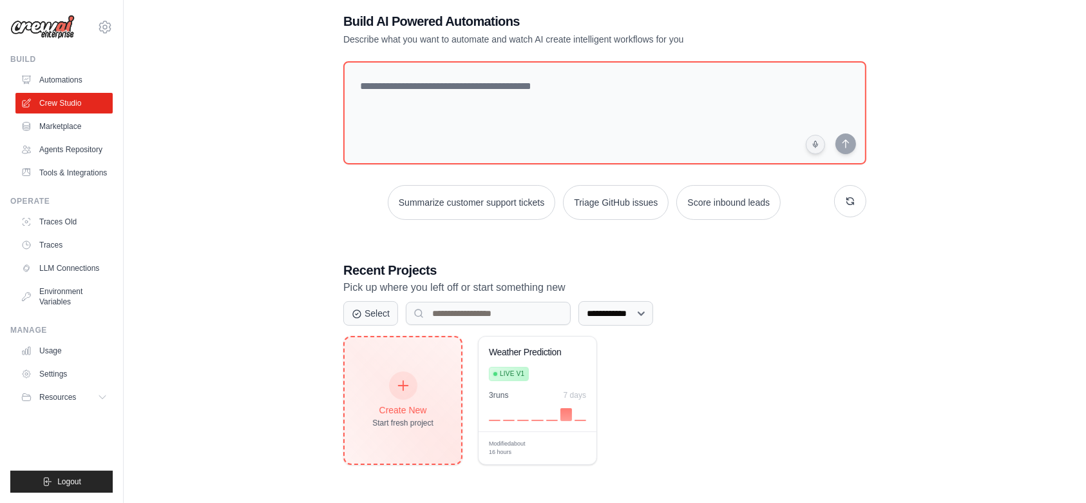
click at [390, 405] on div "Create New" at bounding box center [402, 409] width 61 height 13
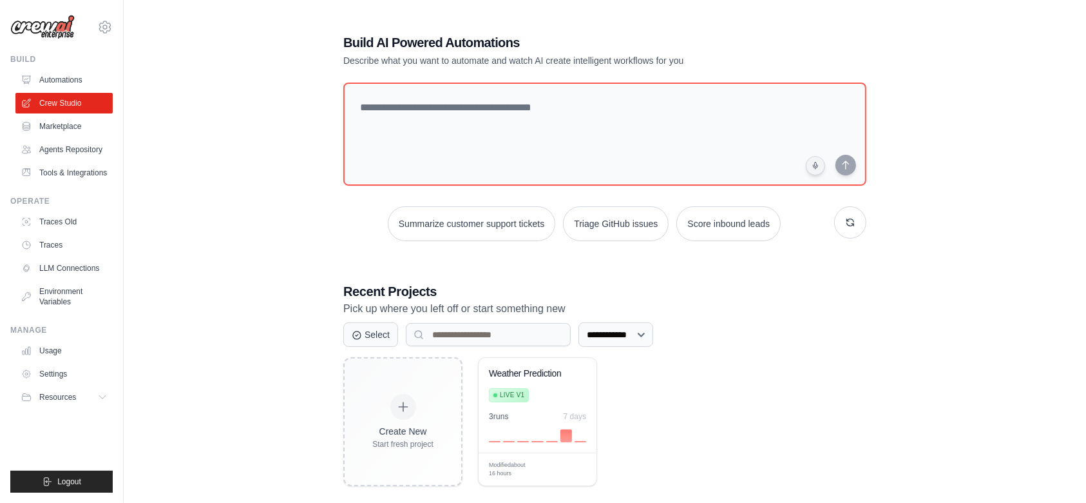
scroll to position [0, 0]
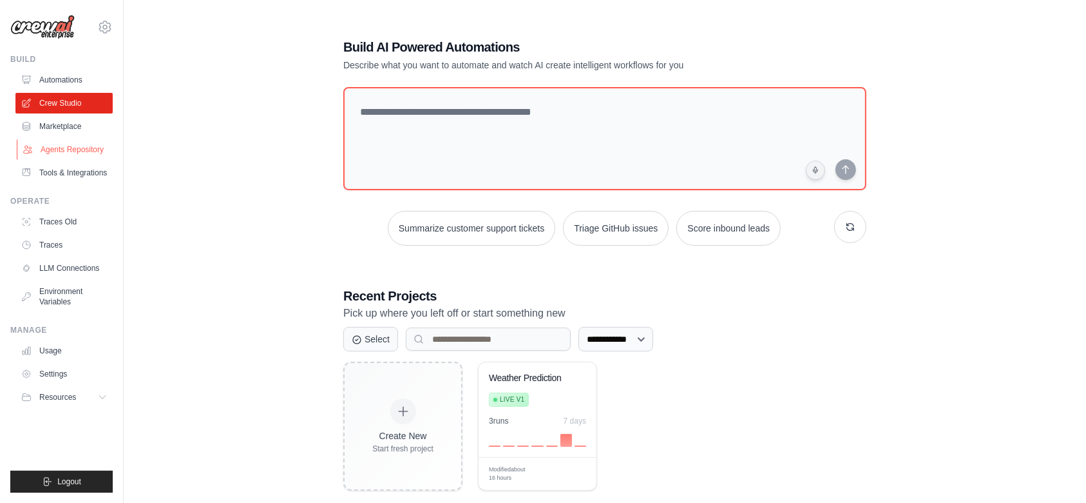
click at [81, 146] on link "Agents Repository" at bounding box center [65, 149] width 97 height 21
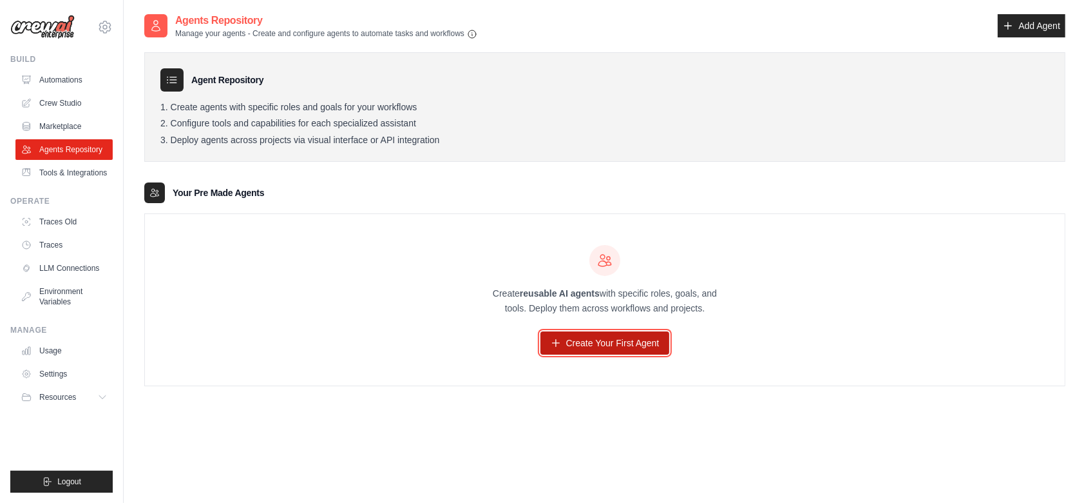
click at [658, 343] on link "Create Your First Agent" at bounding box center [605, 342] width 129 height 23
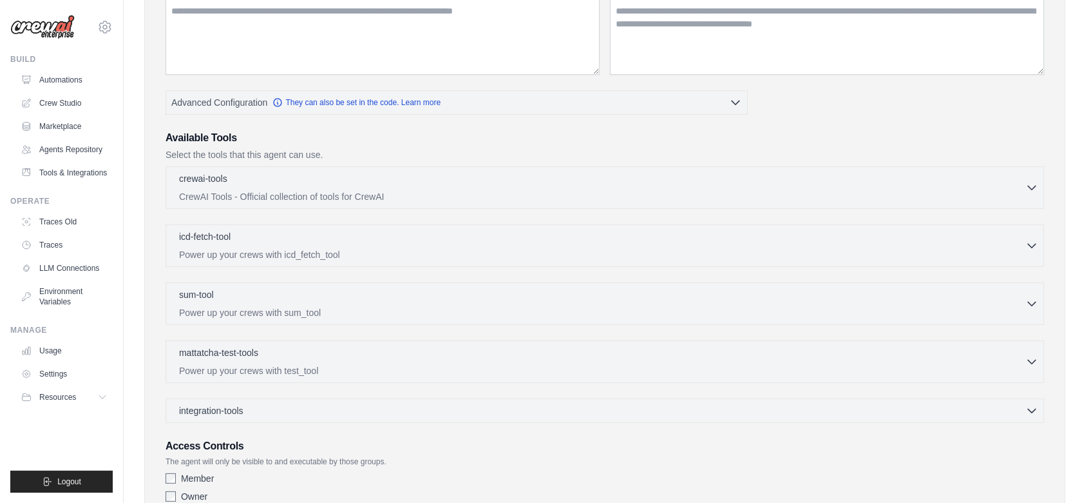
scroll to position [285, 0]
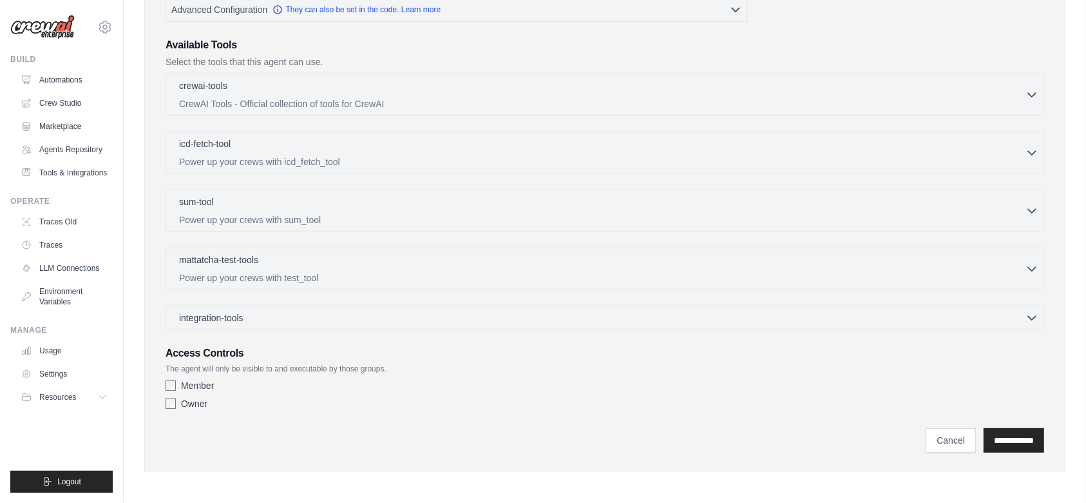
click at [544, 327] on div "integration-tools 0 selected Gmail HubSpot Microsoft Teams" at bounding box center [605, 317] width 879 height 24
click at [245, 312] on div "integration-tools 0 selected" at bounding box center [214, 317] width 70 height 13
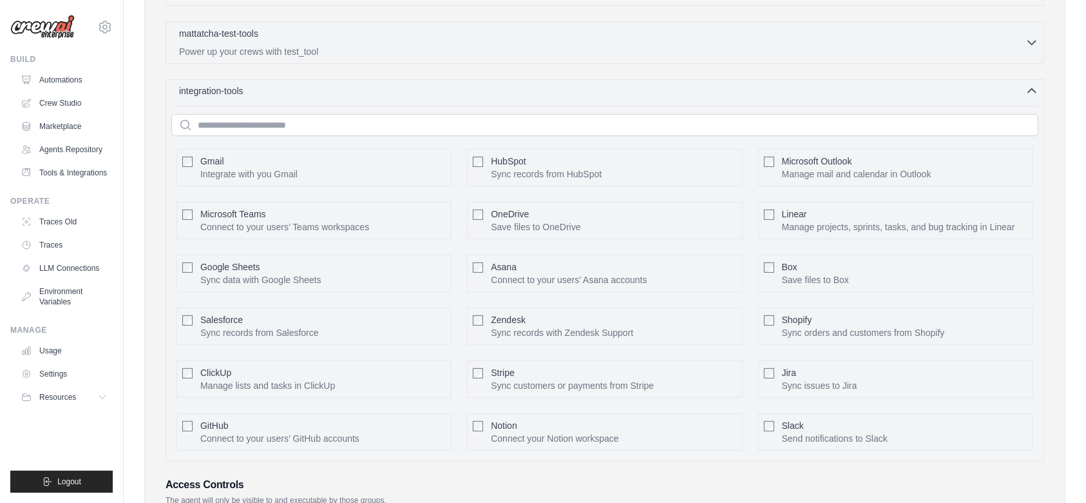
scroll to position [641, 0]
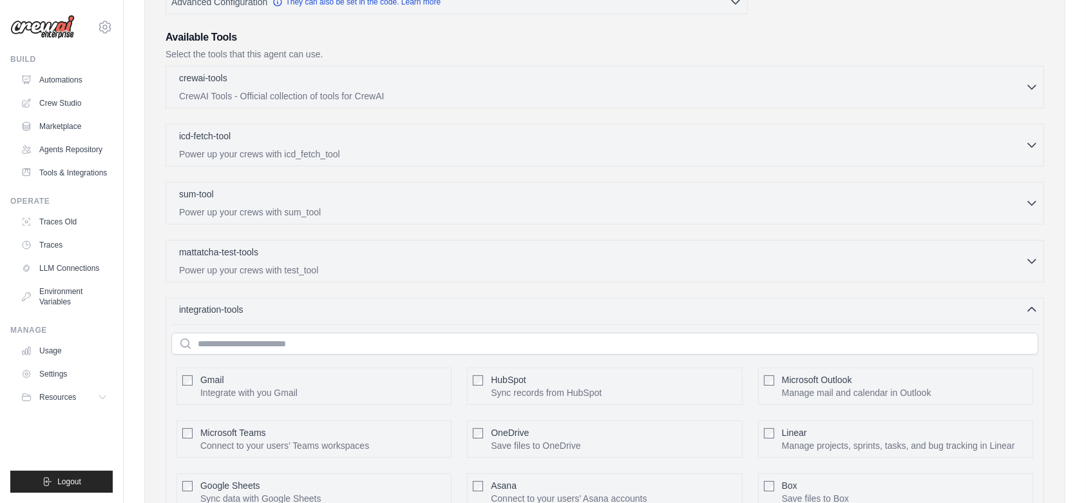
click at [240, 307] on span "integration-tools" at bounding box center [211, 309] width 64 height 13
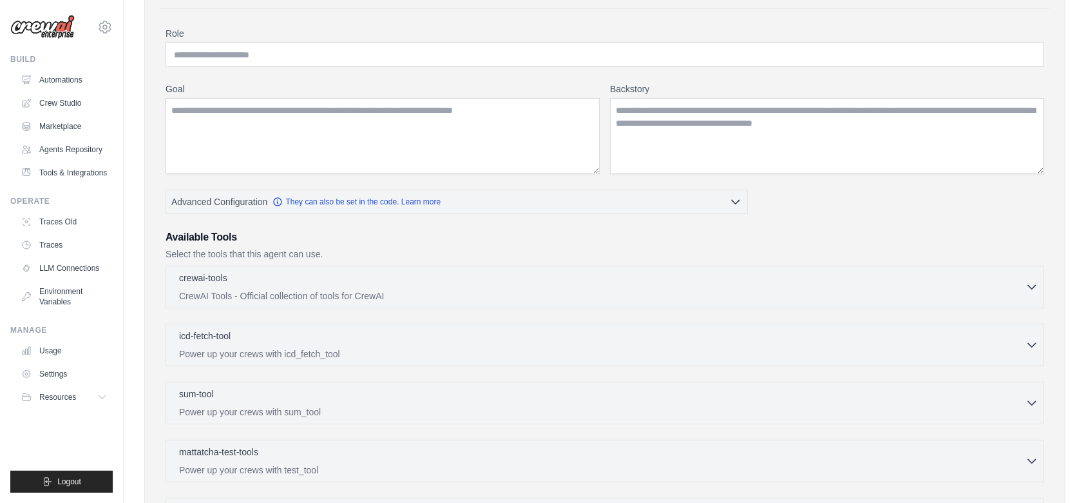
scroll to position [285, 0]
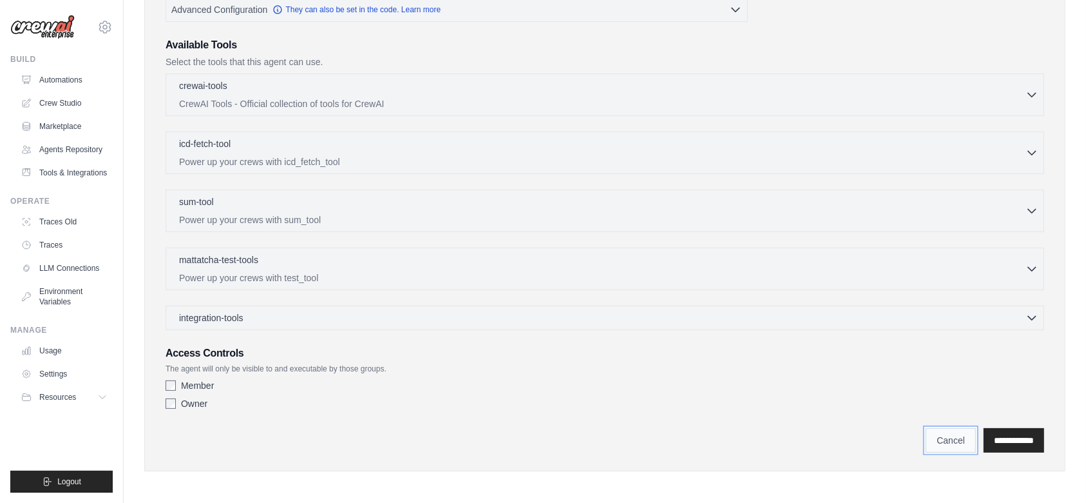
click at [930, 429] on link "Cancel" at bounding box center [951, 440] width 50 height 24
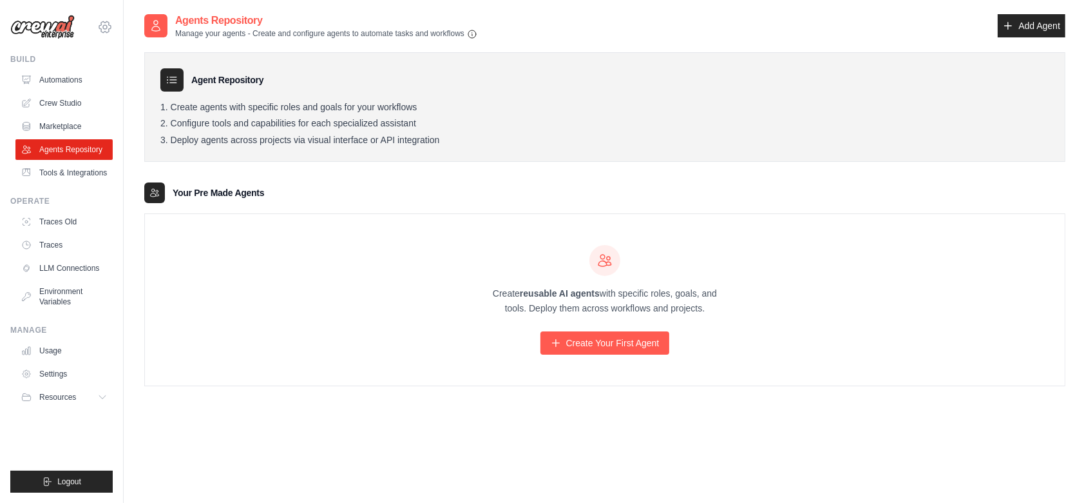
click at [103, 26] on icon at bounding box center [105, 27] width 4 height 4
click at [133, 75] on span "Settings" at bounding box center [160, 79] width 102 height 13
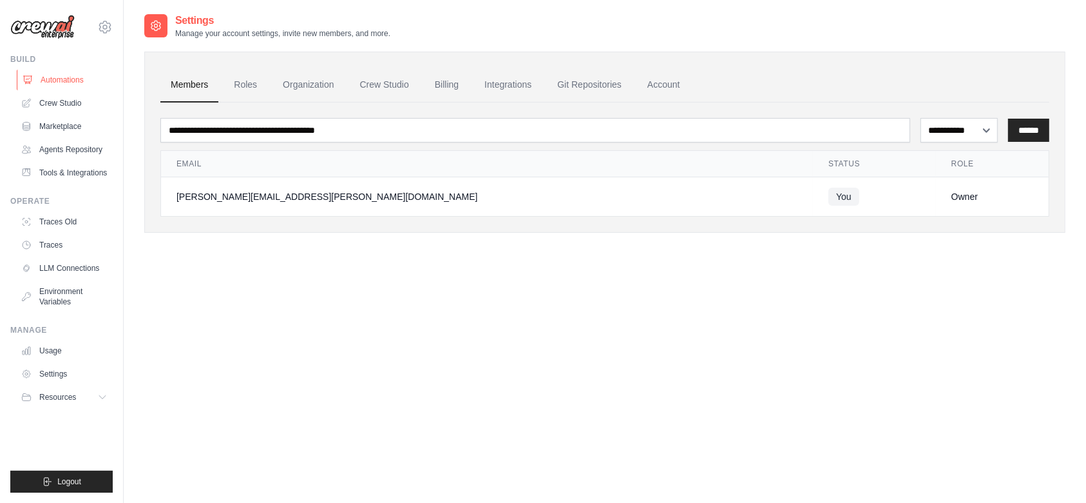
click at [72, 75] on link "Automations" at bounding box center [65, 80] width 97 height 21
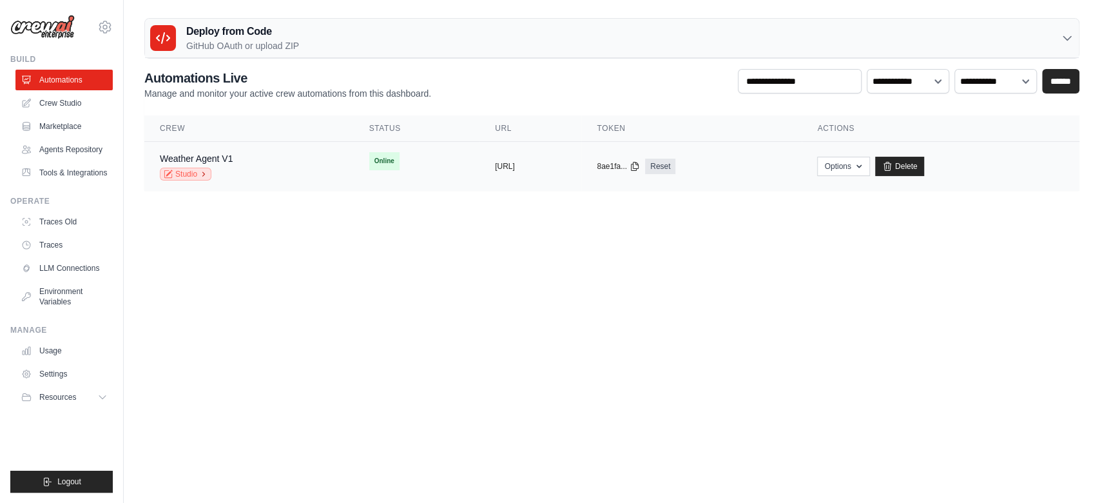
click at [197, 173] on link "Studio" at bounding box center [186, 174] width 52 height 13
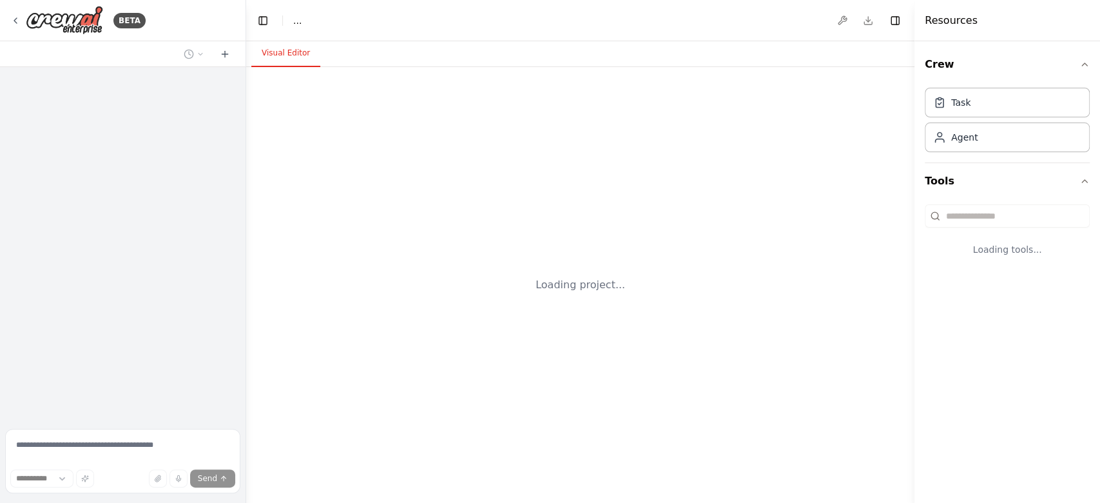
select select "****"
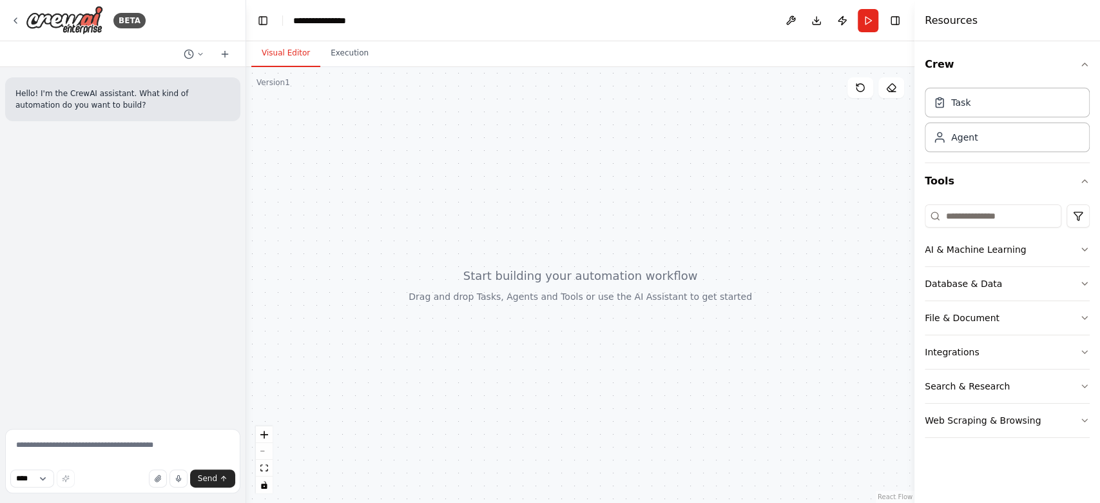
click at [469, 252] on div at bounding box center [580, 285] width 668 height 436
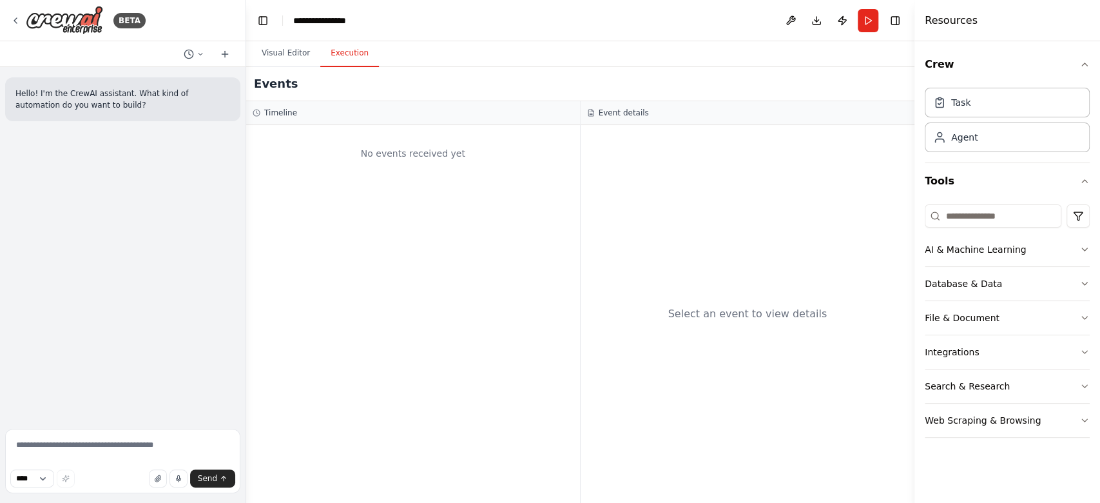
click at [334, 57] on button "Execution" at bounding box center [349, 53] width 59 height 27
click at [985, 209] on input at bounding box center [993, 215] width 137 height 23
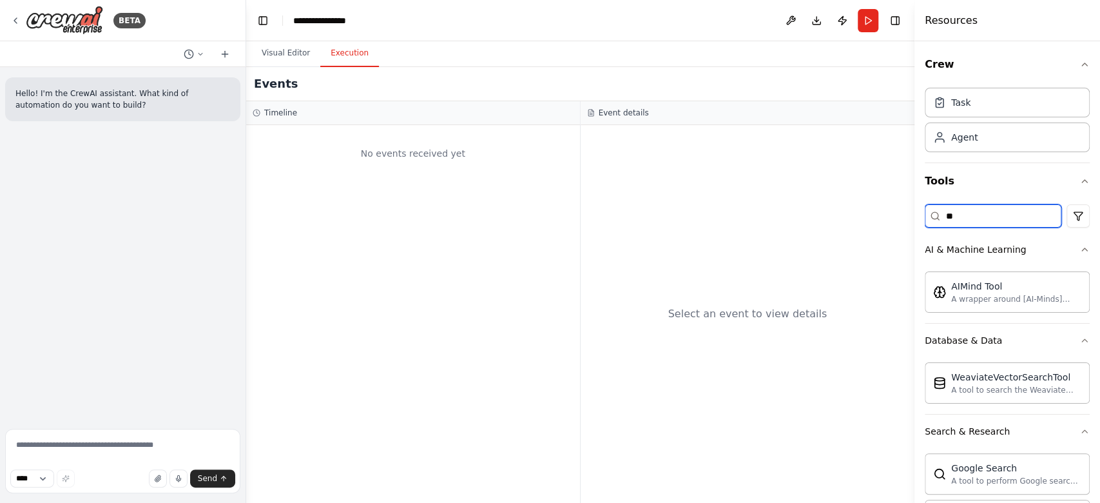
type input "*"
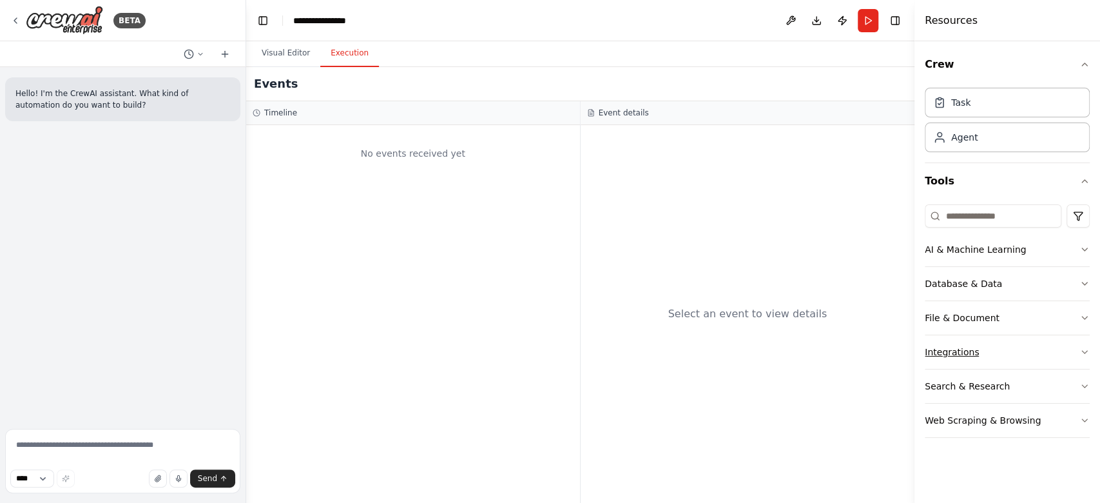
click at [950, 363] on button "Integrations" at bounding box center [1007, 352] width 165 height 34
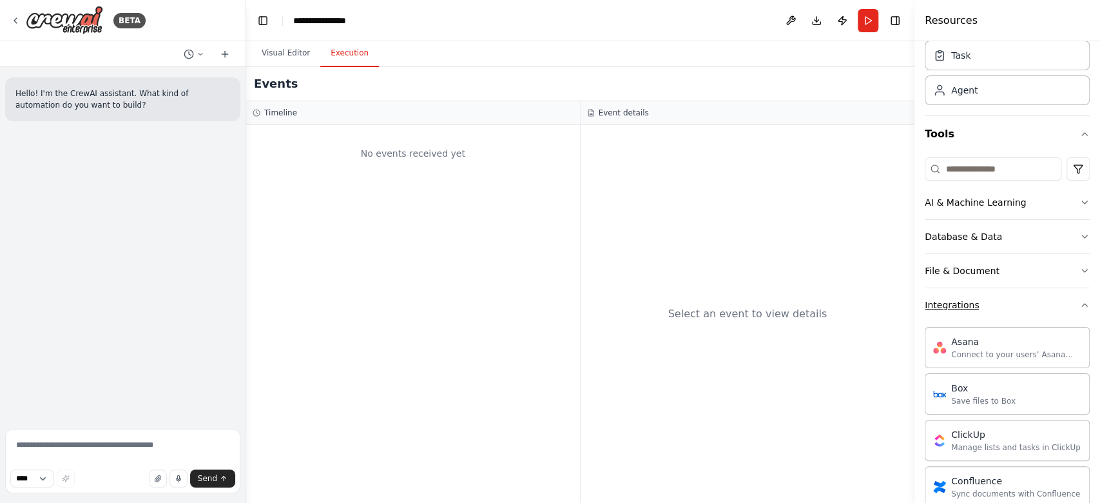
scroll to position [46, 0]
click at [956, 303] on div "Integrations" at bounding box center [952, 305] width 54 height 13
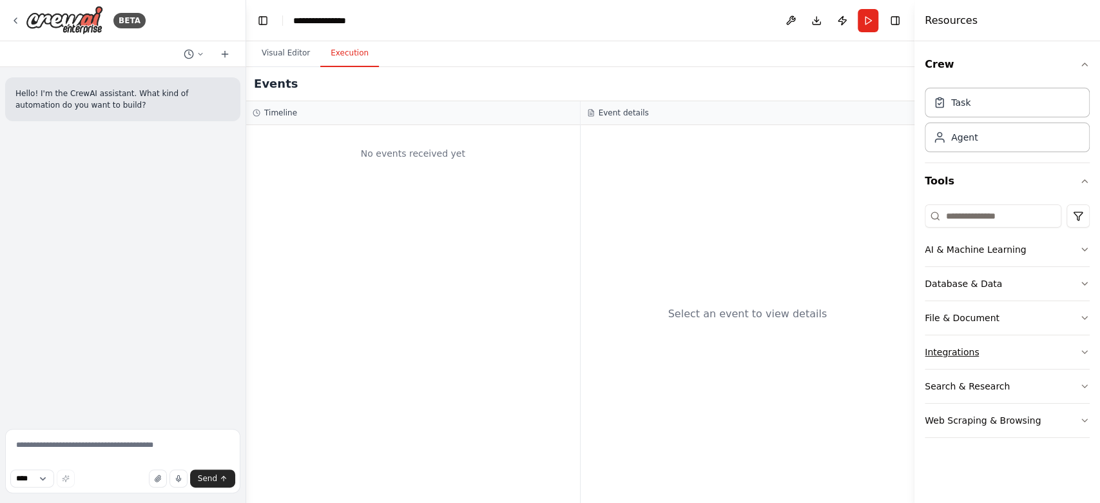
scroll to position [0, 0]
click at [952, 392] on button "Search & Research" at bounding box center [1007, 386] width 165 height 34
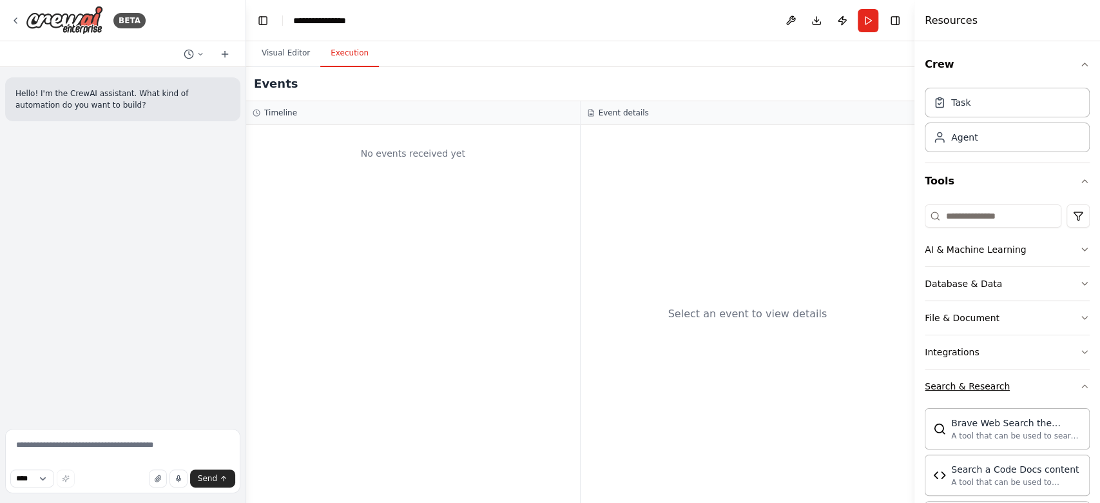
click at [955, 384] on div "Search & Research" at bounding box center [967, 385] width 85 height 13
click at [955, 417] on div "Web Scraping & Browsing" at bounding box center [983, 420] width 116 height 13
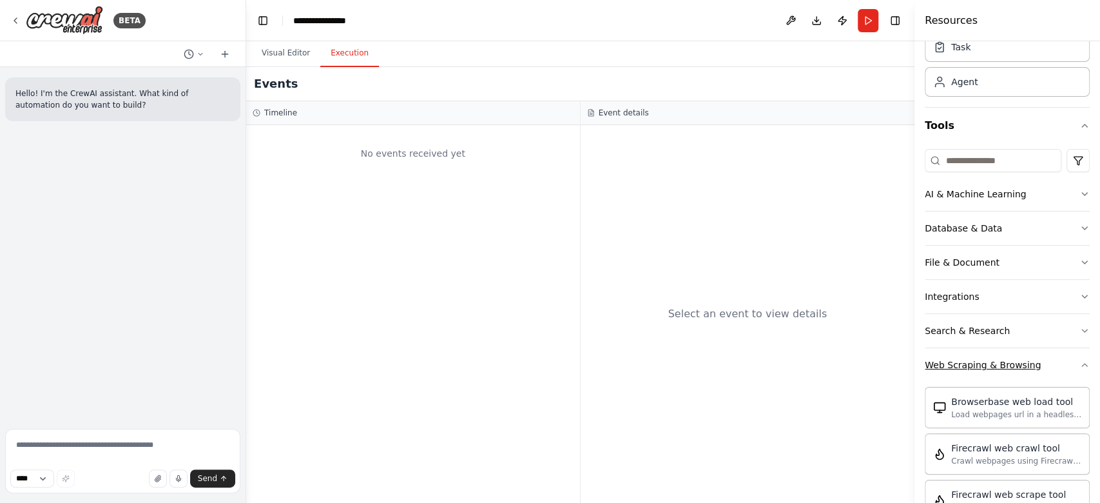
scroll to position [55, 0]
click at [967, 371] on button "Web Scraping & Browsing" at bounding box center [1007, 366] width 165 height 34
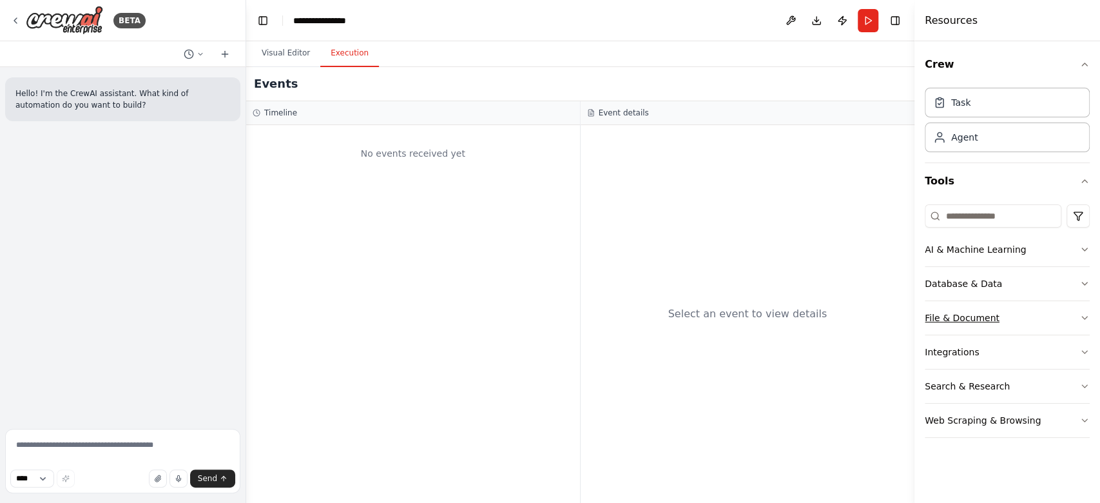
click at [964, 314] on div "File & Document" at bounding box center [962, 317] width 75 height 13
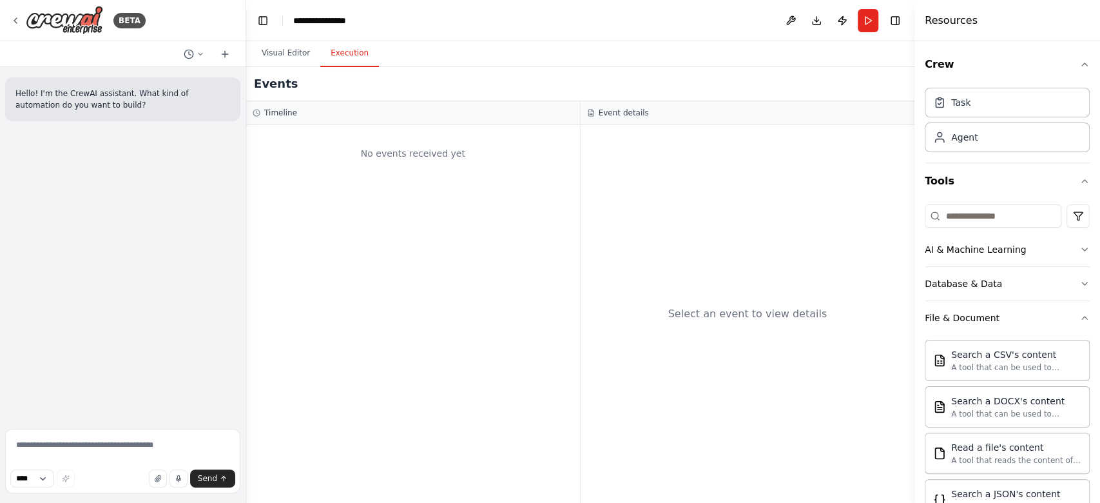
scroll to position [1, 0]
click at [972, 310] on div "File & Document" at bounding box center [962, 316] width 75 height 13
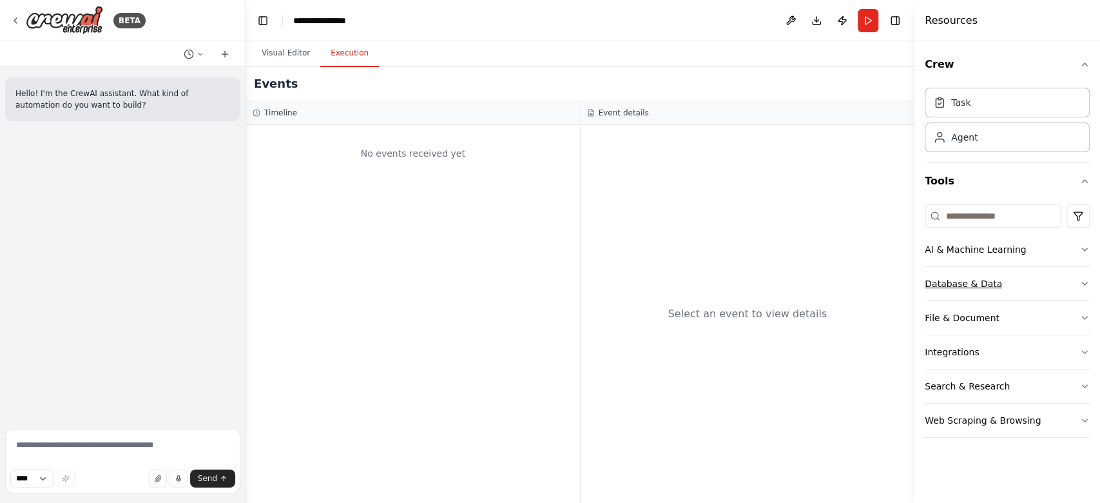
click at [962, 284] on div "Database & Data" at bounding box center [963, 283] width 77 height 13
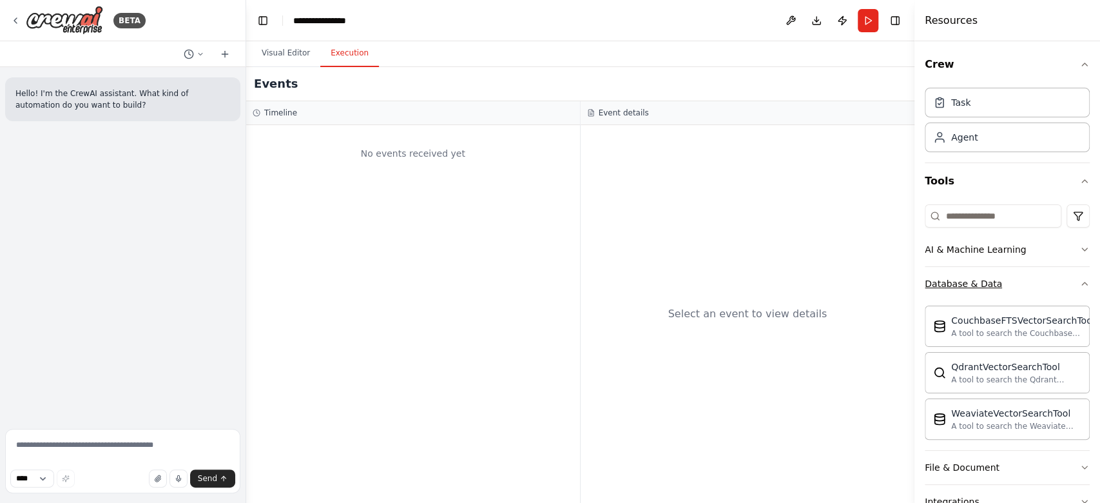
click at [962, 284] on div "Database & Data" at bounding box center [963, 283] width 77 height 13
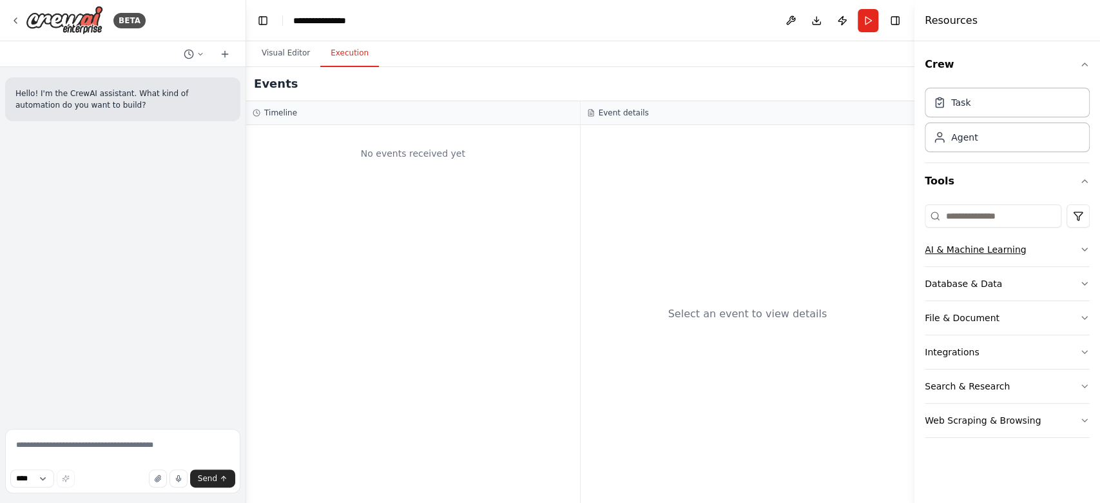
click at [962, 241] on button "AI & Machine Learning" at bounding box center [1007, 250] width 165 height 34
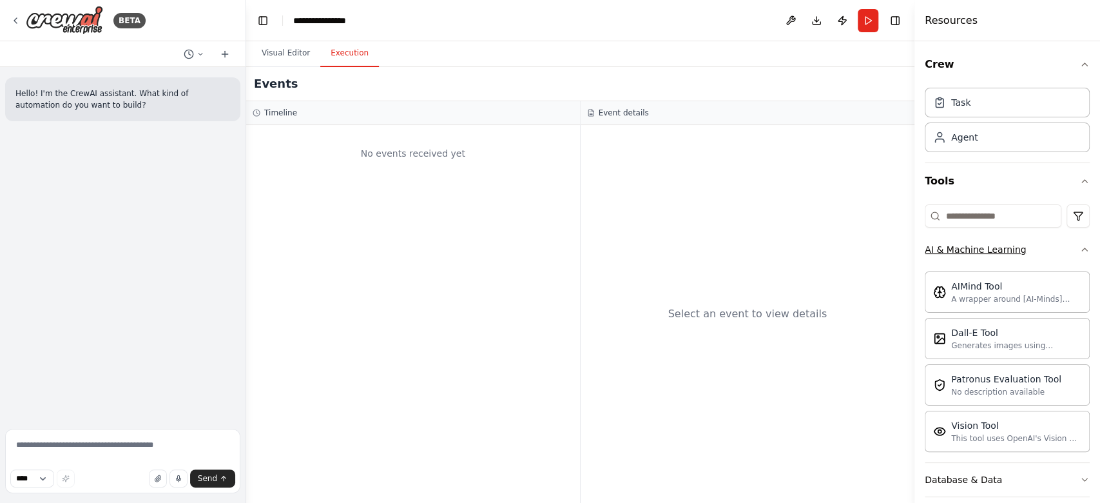
click at [962, 241] on button "AI & Machine Learning" at bounding box center [1007, 250] width 165 height 34
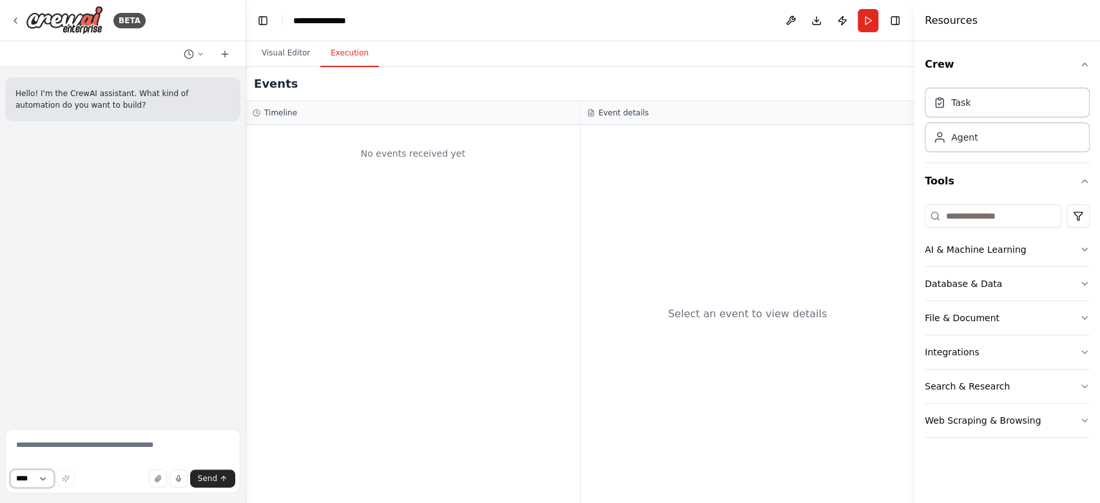
click at [43, 474] on select "****" at bounding box center [32, 478] width 44 height 18
click at [96, 475] on div "**** Send" at bounding box center [122, 478] width 225 height 18
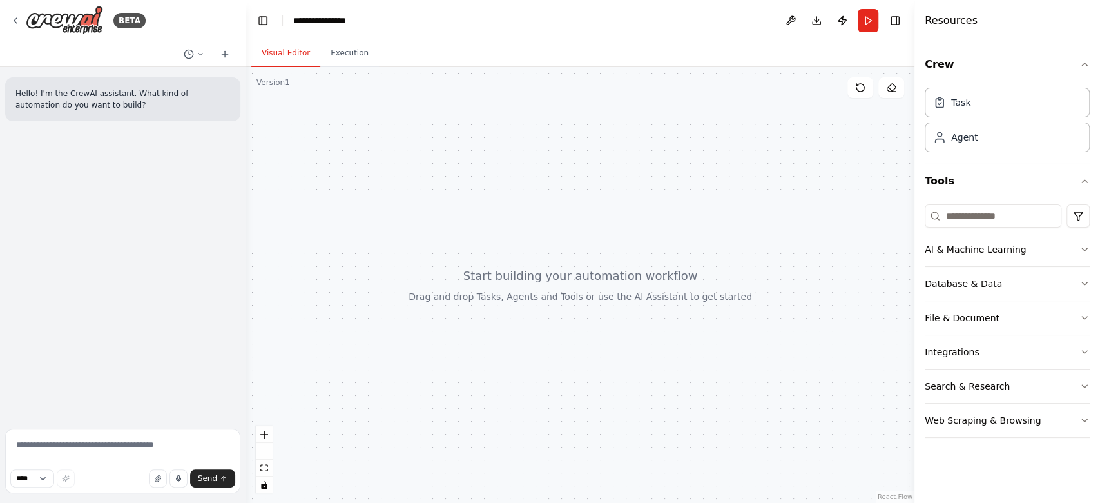
click at [269, 59] on button "Visual Editor" at bounding box center [285, 53] width 69 height 27
click at [520, 232] on div at bounding box center [580, 285] width 668 height 436
click at [789, 28] on button at bounding box center [790, 20] width 21 height 23
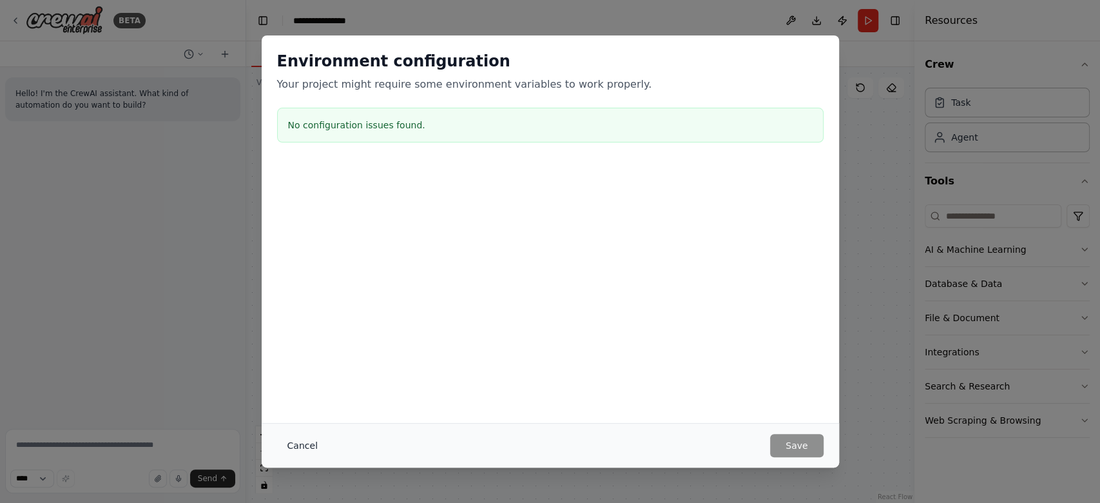
click at [304, 441] on button "Cancel" at bounding box center [302, 445] width 51 height 23
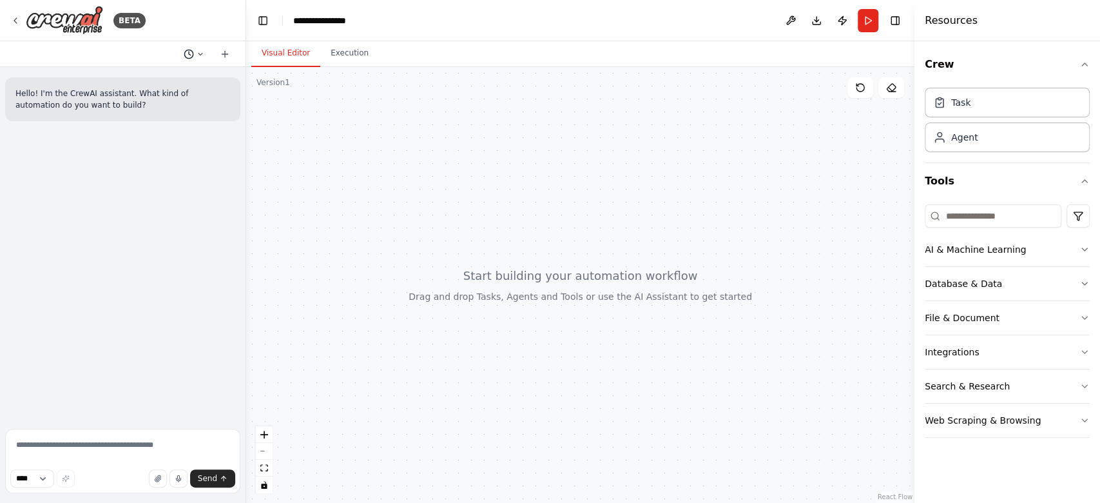
click at [196, 50] on icon at bounding box center [200, 54] width 8 height 8
click at [102, 50] on div at bounding box center [123, 251] width 246 height 503
click at [14, 15] on icon at bounding box center [15, 20] width 10 height 10
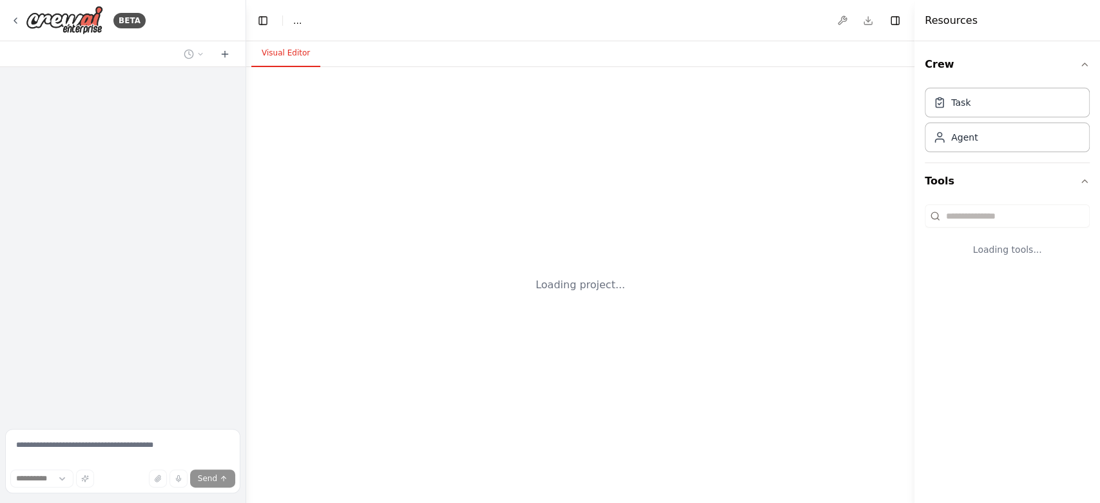
select select "****"
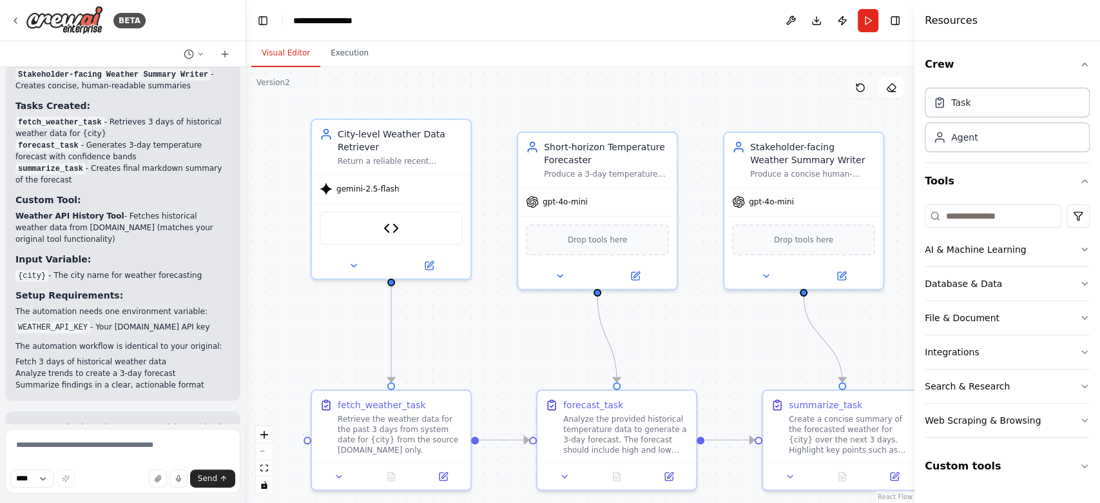
scroll to position [2317, 0]
